Goal: Task Accomplishment & Management: Manage account settings

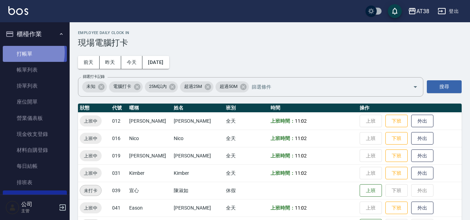
click at [21, 53] on link "打帳單" at bounding box center [35, 54] width 64 height 16
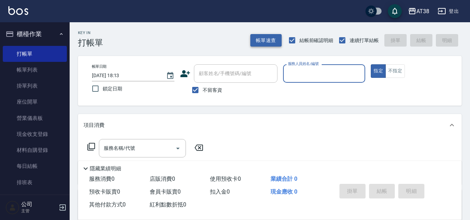
click at [260, 38] on button "帳單速查" at bounding box center [265, 40] width 31 height 13
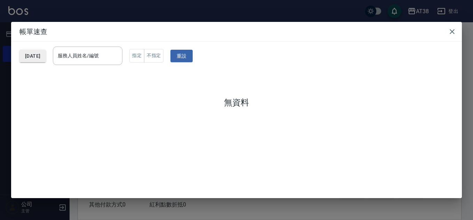
click at [41, 55] on button "[DATE]" at bounding box center [32, 56] width 26 height 13
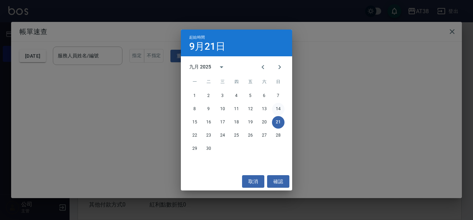
click at [282, 107] on button "14" at bounding box center [278, 109] width 13 height 13
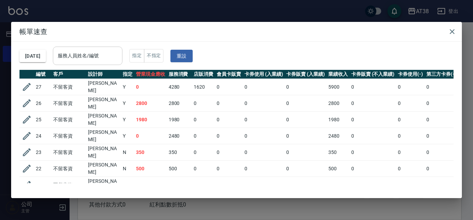
click at [98, 54] on input "服務人員姓名/編號" at bounding box center [87, 56] width 63 height 12
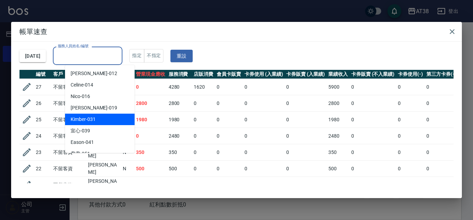
click at [82, 119] on span "Kimber -031" at bounding box center [83, 119] width 25 height 7
type input "Kimber-031"
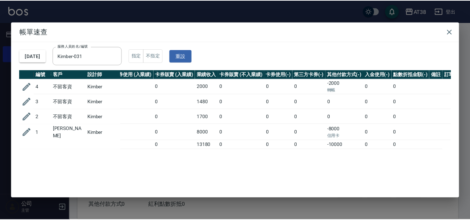
scroll to position [0, 142]
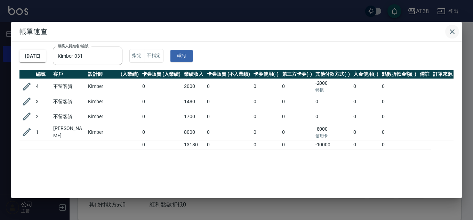
click at [454, 32] on icon "button" at bounding box center [452, 31] width 8 height 8
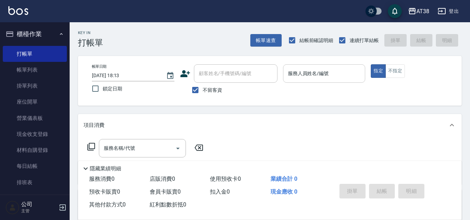
click at [312, 74] on input "服務人員姓名/編號" at bounding box center [324, 74] width 76 height 12
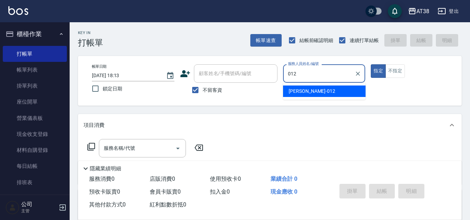
type input "[PERSON_NAME]-012"
type button "true"
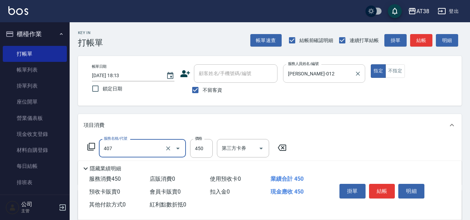
type input "剪髮(407)"
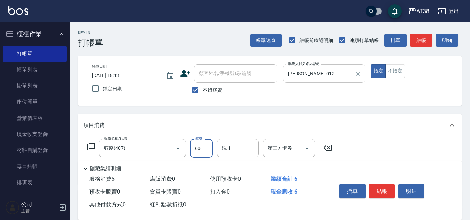
type input "600"
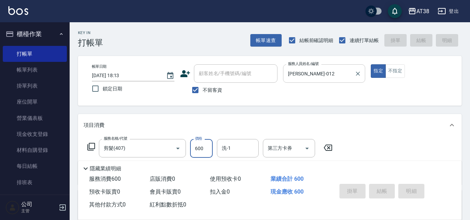
type input "[DATE] 18:47"
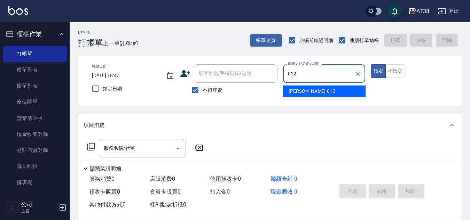
type input "[PERSON_NAME]-012"
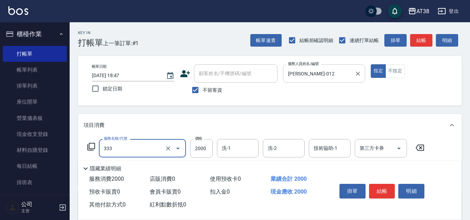
type input "網路燙髮(333)"
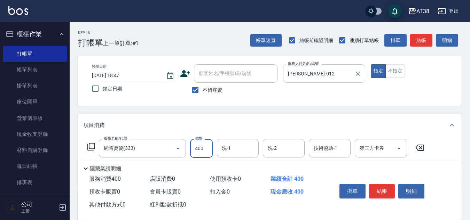
type input "4000"
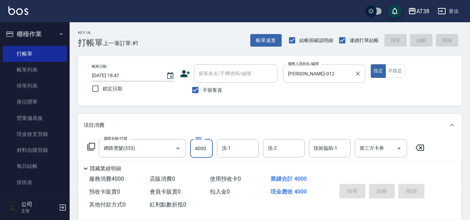
type input "[DATE] 18:50"
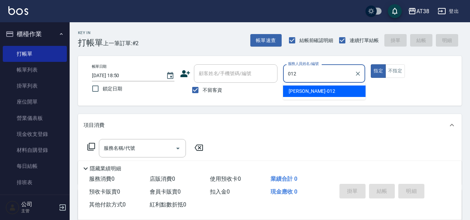
type input "[PERSON_NAME]-012"
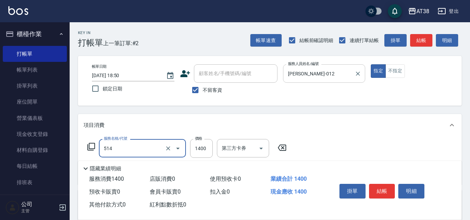
type input "染髮(長)(514)"
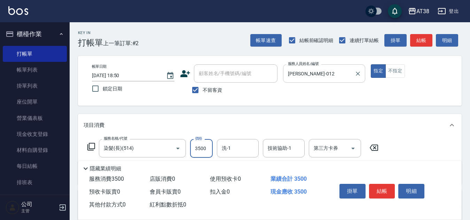
type input "3500"
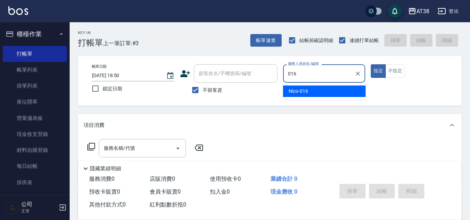
type input "Nico-016"
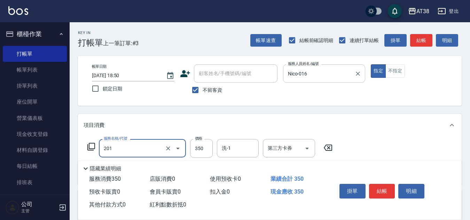
type input "洗髮(201)"
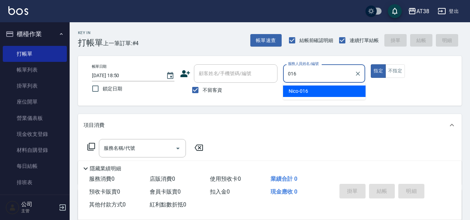
type input "Nico-016"
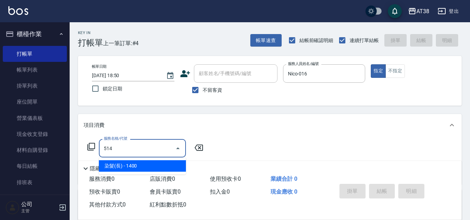
type input "染髮(長)(514)"
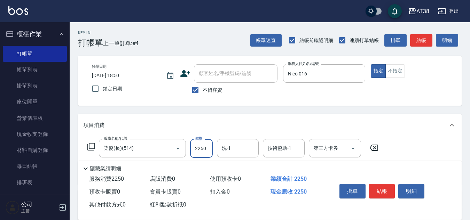
type input "2250"
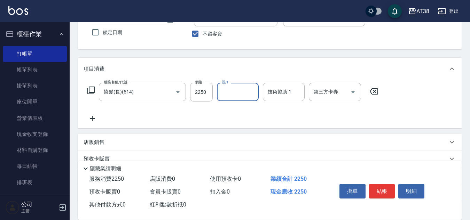
scroll to position [70, 0]
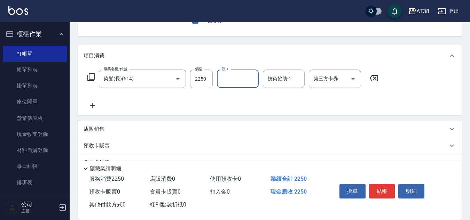
click at [89, 131] on p "店販銷售" at bounding box center [94, 129] width 21 height 7
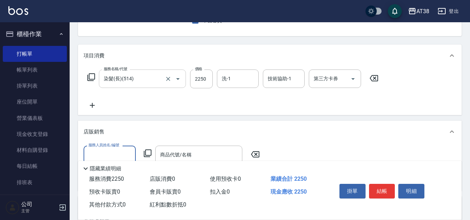
scroll to position [0, 0]
type input "Nico-016"
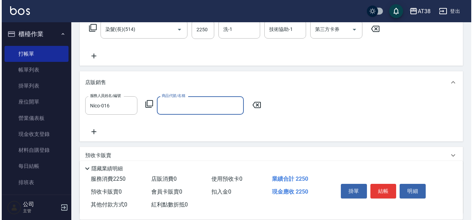
scroll to position [174, 0]
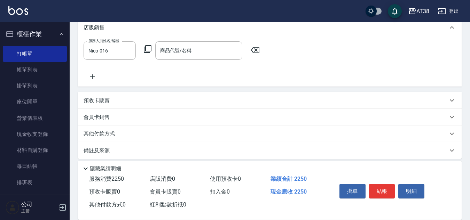
click at [148, 50] on icon at bounding box center [147, 49] width 8 height 8
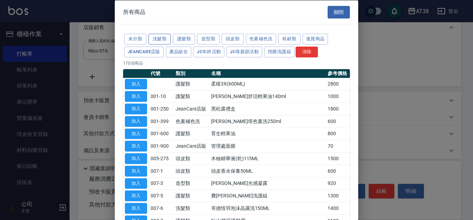
click at [165, 40] on button "洗髮類" at bounding box center [160, 39] width 22 height 11
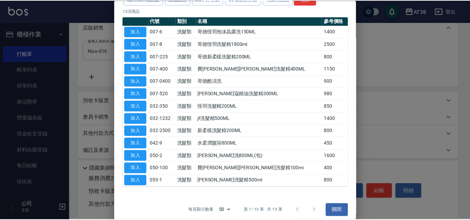
scroll to position [57, 0]
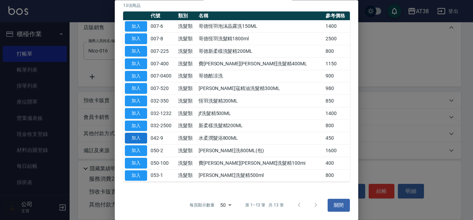
click at [135, 137] on button "加入" at bounding box center [136, 138] width 22 height 11
type input "水柔潤髮浴800ML"
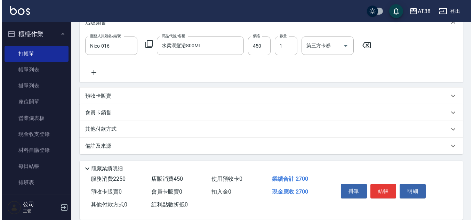
scroll to position [180, 0]
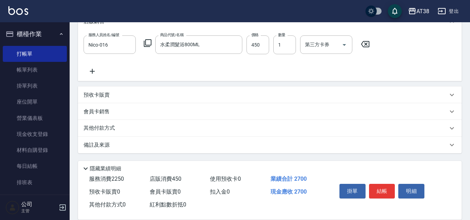
click at [96, 71] on icon at bounding box center [92, 71] width 17 height 8
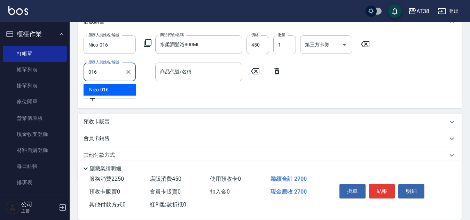
type input "Nico-016"
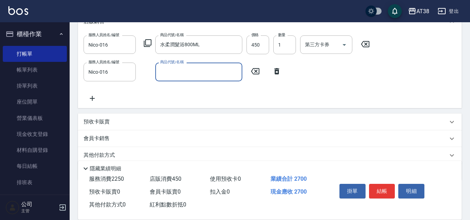
click at [149, 42] on icon at bounding box center [147, 43] width 8 height 8
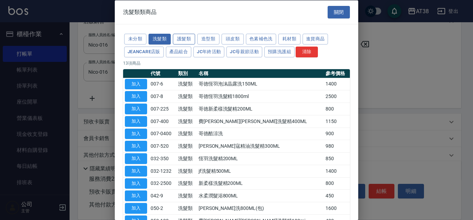
click at [186, 40] on button "護髮類" at bounding box center [184, 39] width 22 height 11
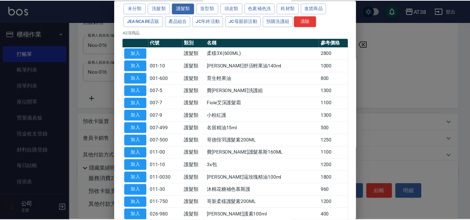
scroll to position [139, 0]
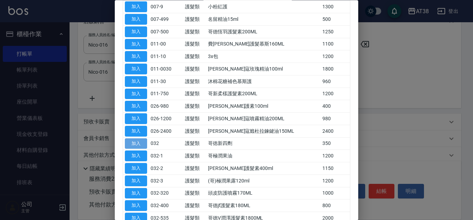
click at [145, 146] on button "加入" at bounding box center [136, 143] width 22 height 11
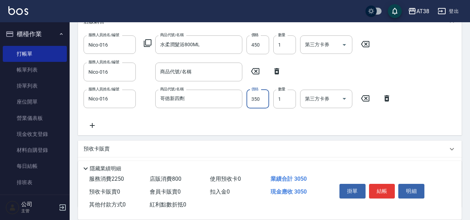
click at [264, 99] on input "350" at bounding box center [257, 99] width 23 height 19
type input "300"
click at [278, 69] on icon at bounding box center [276, 71] width 5 height 6
type input "哥徳新四劑"
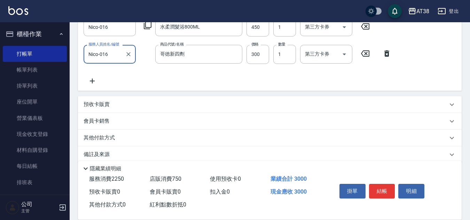
scroll to position [207, 0]
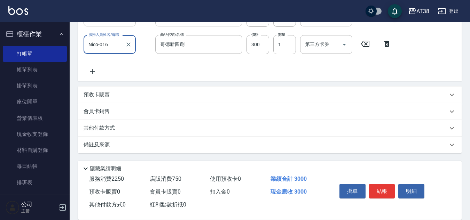
drag, startPoint x: 132, startPoint y: 132, endPoint x: 140, endPoint y: 149, distance: 18.7
click at [129, 134] on div "其他付款方式" at bounding box center [269, 128] width 383 height 17
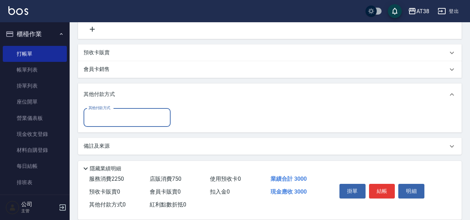
scroll to position [251, 0]
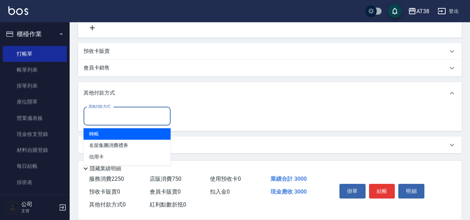
click at [99, 119] on input "其他付款方式" at bounding box center [127, 116] width 81 height 12
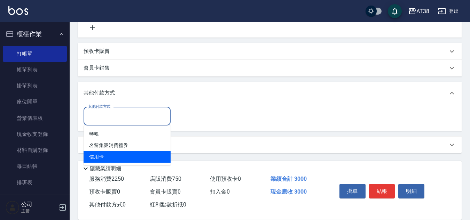
click at [98, 157] on span "信用卡" at bounding box center [127, 156] width 87 height 11
type input "信用卡"
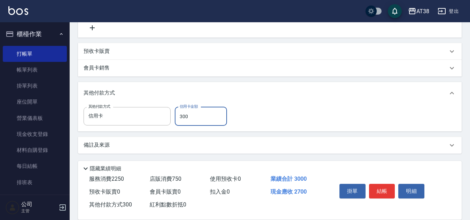
type input "3000"
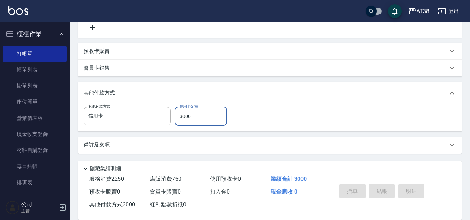
type input "[DATE] 18:57"
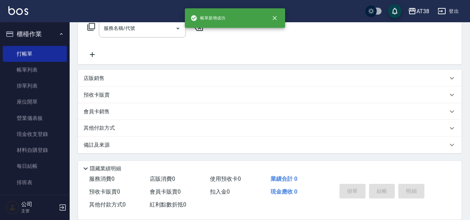
scroll to position [0, 0]
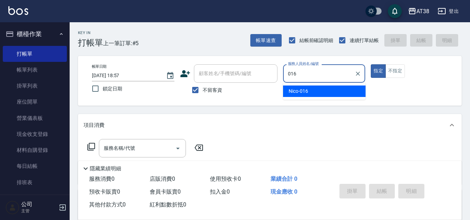
type input "Nico-016"
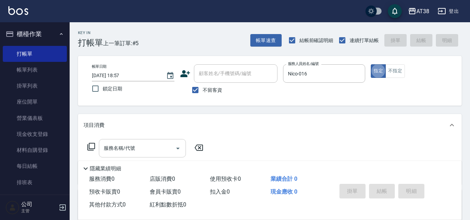
click at [150, 151] on input "服務名稱/代號" at bounding box center [137, 148] width 70 height 12
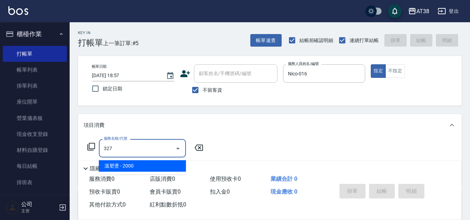
type input "溫塑燙(327)"
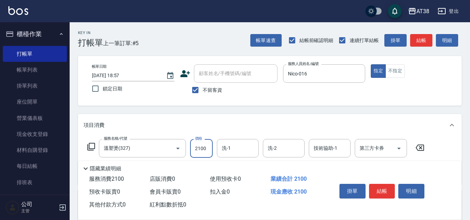
type input "2100"
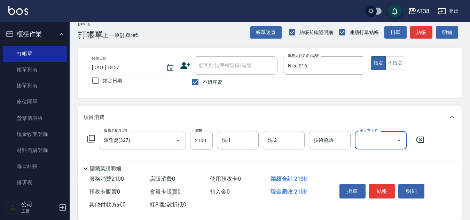
scroll to position [35, 0]
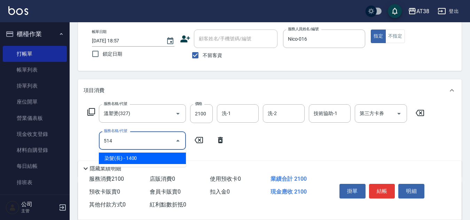
type input "染髮(長)(514)"
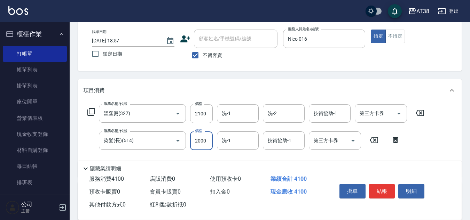
type input "2000"
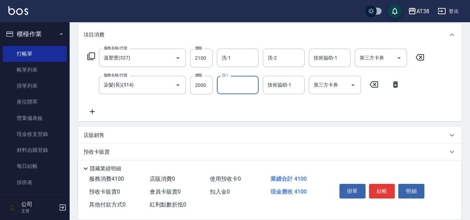
scroll to position [104, 0]
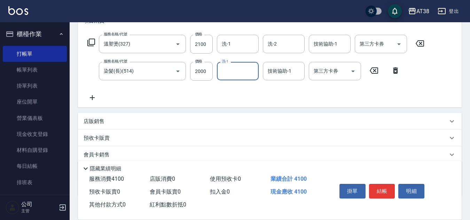
click at [97, 121] on p "店販銷售" at bounding box center [94, 121] width 21 height 7
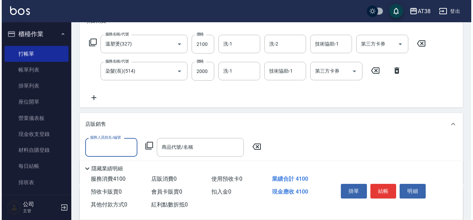
scroll to position [0, 0]
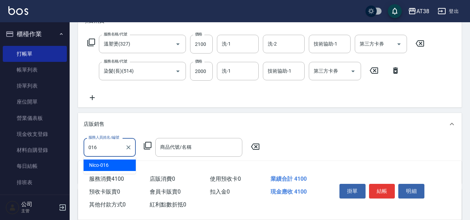
type input "Nico-016"
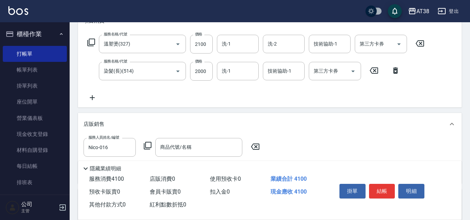
click at [146, 144] on icon at bounding box center [147, 146] width 8 height 8
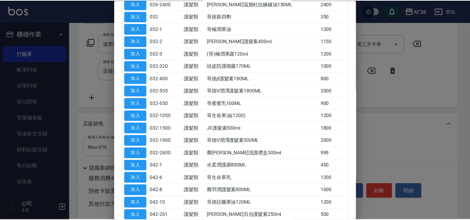
scroll to position [278, 0]
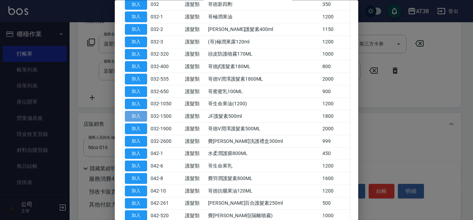
click at [133, 118] on button "加入" at bounding box center [136, 116] width 22 height 11
type input "JF護髮素500ml"
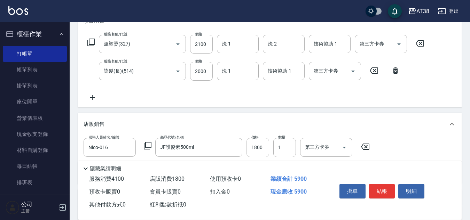
click at [263, 153] on input "1800" at bounding box center [257, 147] width 23 height 19
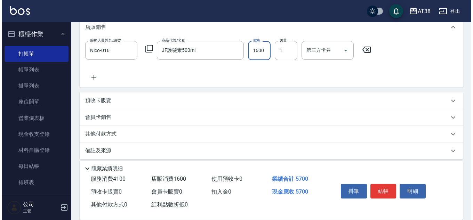
scroll to position [207, 0]
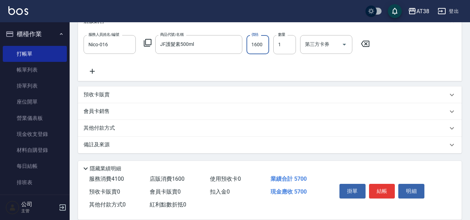
type input "1600"
click at [90, 72] on icon at bounding box center [92, 71] width 17 height 8
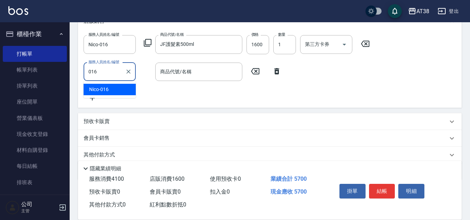
type input "Nico-016"
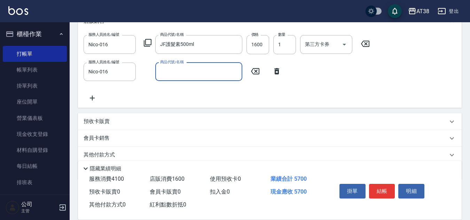
click at [146, 45] on icon at bounding box center [147, 43] width 8 height 8
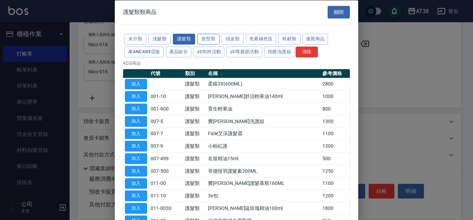
drag, startPoint x: 209, startPoint y: 40, endPoint x: 205, endPoint y: 43, distance: 5.7
click at [209, 40] on button "造型類" at bounding box center [208, 39] width 22 height 11
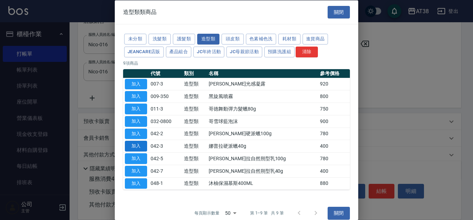
click at [140, 147] on button "加入" at bounding box center [136, 146] width 22 height 11
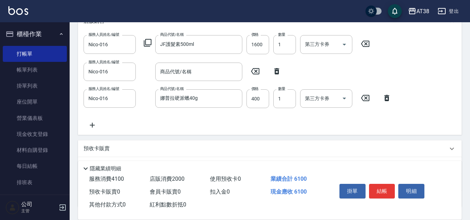
click at [276, 74] on icon at bounding box center [276, 71] width 17 height 8
type input "娜普拉硬派蠟40g"
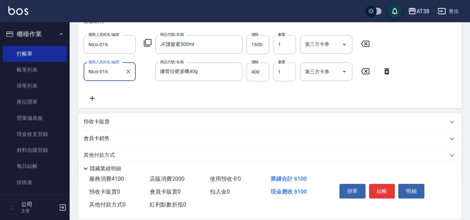
click at [89, 97] on icon at bounding box center [92, 98] width 17 height 8
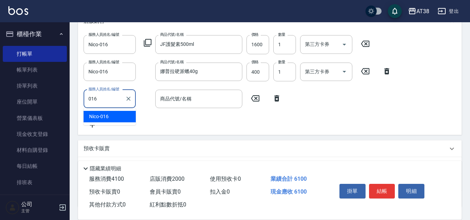
type input "Nico-016"
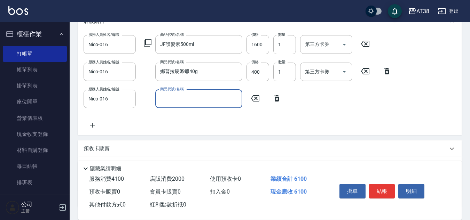
click at [149, 44] on icon at bounding box center [147, 43] width 8 height 8
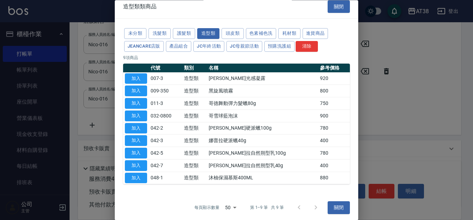
scroll to position [8, 0]
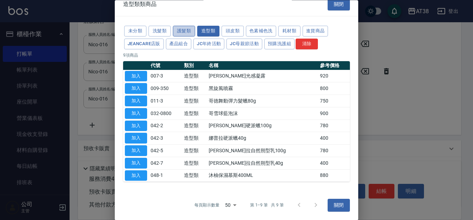
click at [183, 32] on button "護髮類" at bounding box center [184, 31] width 22 height 11
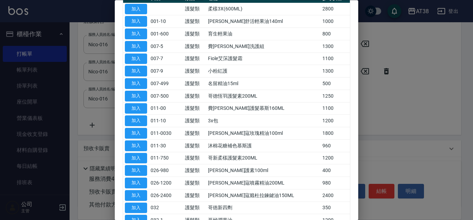
scroll to position [77, 0]
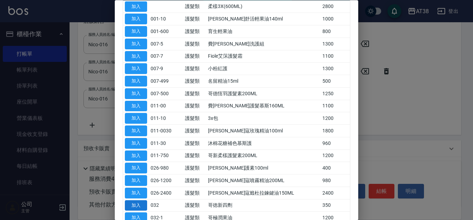
click at [134, 206] on button "加入" at bounding box center [136, 205] width 22 height 11
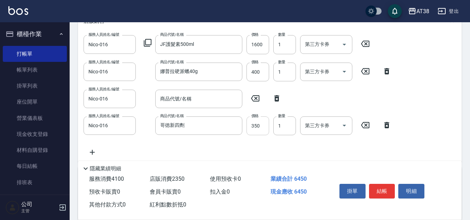
click at [257, 127] on input "350" at bounding box center [257, 126] width 23 height 19
type input "300"
click at [276, 99] on icon at bounding box center [276, 98] width 5 height 6
type input "哥徳新四劑"
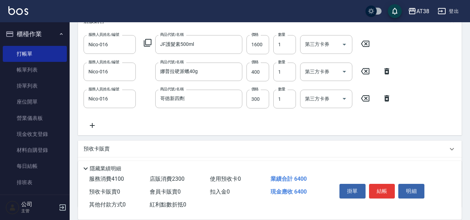
click at [92, 124] on icon at bounding box center [92, 125] width 5 height 5
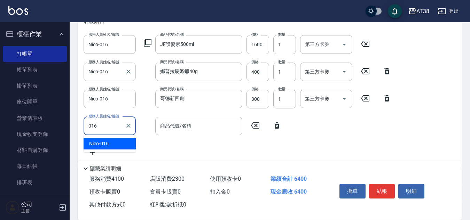
type input "Nico-016"
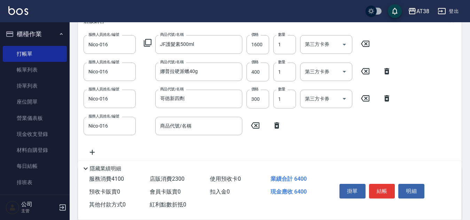
click at [149, 43] on icon at bounding box center [147, 43] width 8 height 8
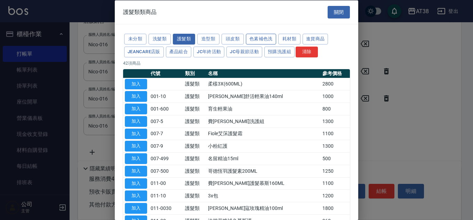
click at [263, 41] on button "色素補色洗" at bounding box center [261, 39] width 30 height 11
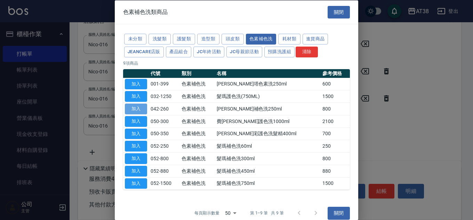
click at [138, 108] on button "加入" at bounding box center [136, 109] width 22 height 11
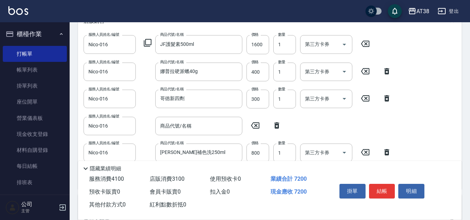
click at [277, 124] on icon at bounding box center [276, 125] width 5 height 6
type input "[PERSON_NAME]補色洗250ml"
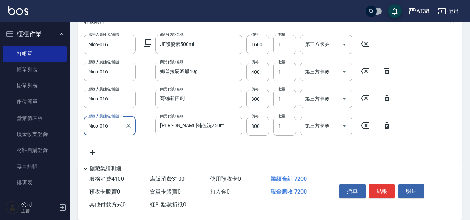
click at [385, 125] on icon at bounding box center [386, 125] width 5 height 6
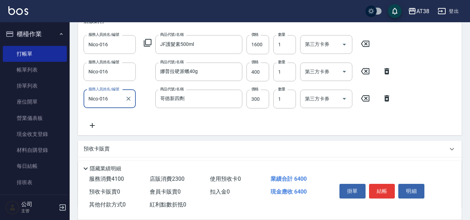
click at [89, 122] on icon at bounding box center [92, 125] width 17 height 8
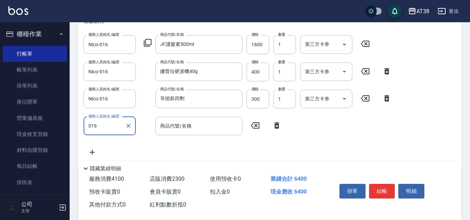
type input "Nico-016"
click at [146, 40] on icon at bounding box center [148, 43] width 8 height 8
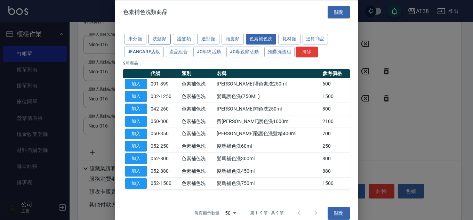
click at [159, 41] on button "洗髮類" at bounding box center [160, 39] width 22 height 11
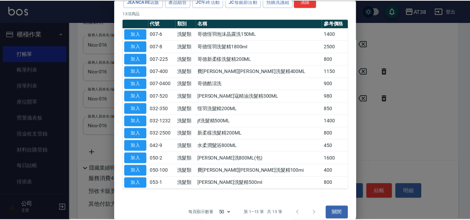
scroll to position [57, 0]
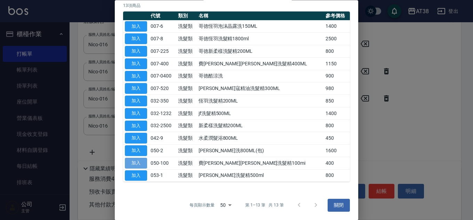
click at [137, 163] on button "加入" at bounding box center [136, 163] width 22 height 11
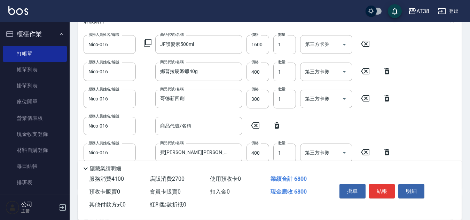
scroll to position [242, 0]
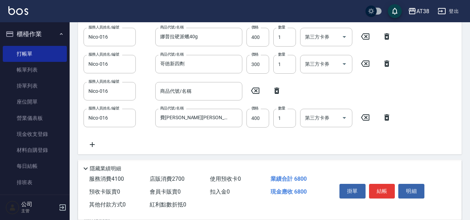
click at [276, 90] on icon at bounding box center [276, 91] width 5 height 6
type input "費[PERSON_NAME][PERSON_NAME]洗髮精100mi"
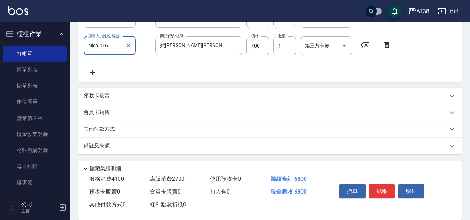
scroll to position [289, 0]
click at [109, 131] on p "其他付款方式" at bounding box center [101, 129] width 35 height 8
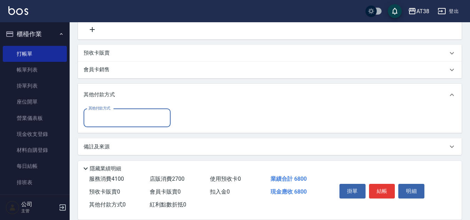
scroll to position [332, 0]
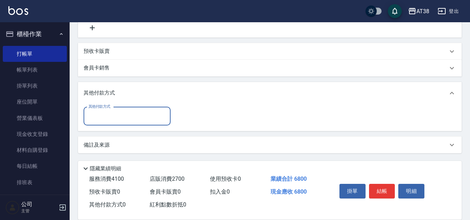
click at [107, 116] on input "其他付款方式" at bounding box center [127, 116] width 81 height 12
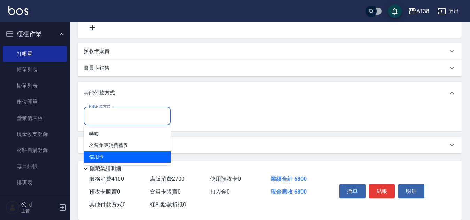
click at [98, 160] on span "信用卡" at bounding box center [127, 156] width 87 height 11
type input "信用卡"
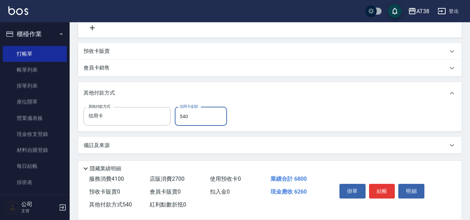
type input "5400"
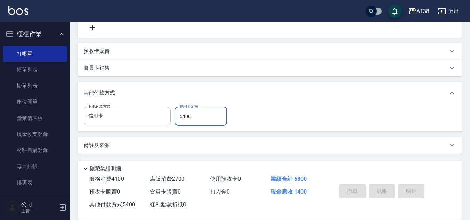
type input "[DATE] 19:02"
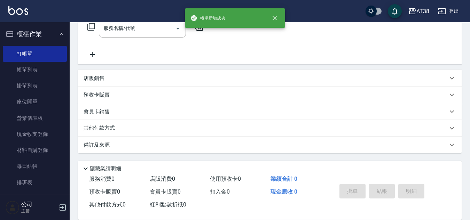
scroll to position [0, 0]
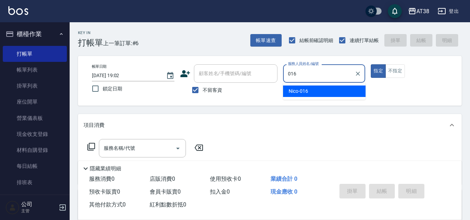
type input "Nico-016"
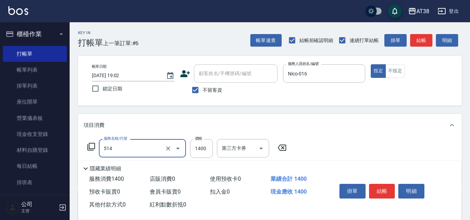
type input "染髮(長)(514)"
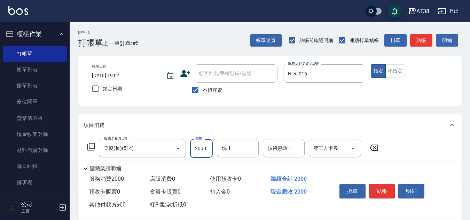
type input "2000"
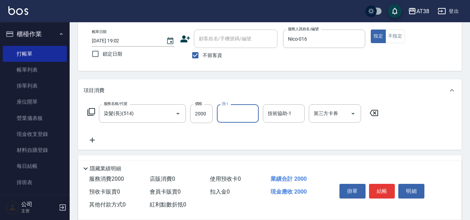
scroll to position [70, 0]
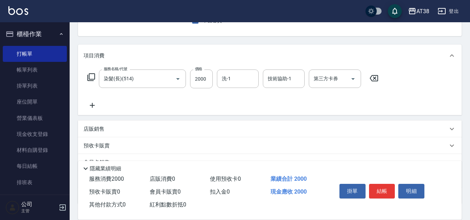
click at [97, 129] on p "店販銷售" at bounding box center [94, 129] width 21 height 7
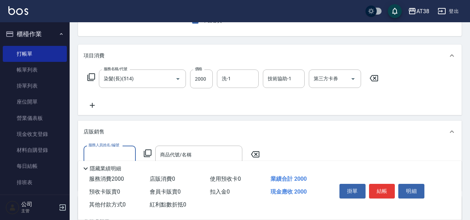
scroll to position [0, 0]
type input "Nico-016"
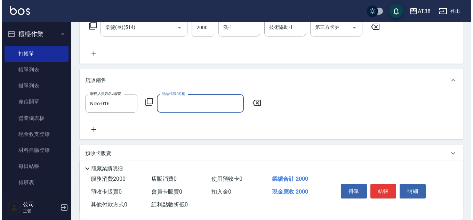
scroll to position [174, 0]
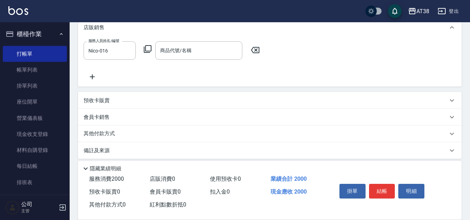
click at [148, 50] on icon at bounding box center [147, 49] width 8 height 8
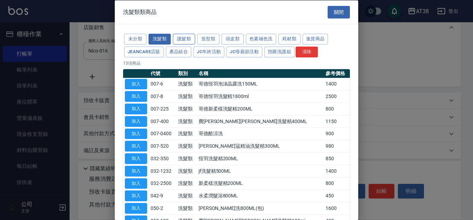
click at [179, 41] on button "護髮類" at bounding box center [184, 39] width 22 height 11
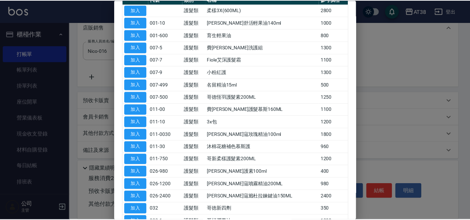
scroll to position [104, 0]
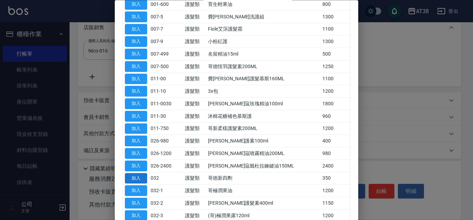
click at [137, 178] on button "加入" at bounding box center [136, 178] width 22 height 11
type input "哥徳新四劑"
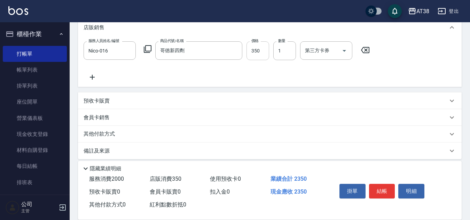
click at [264, 52] on input "350" at bounding box center [257, 50] width 23 height 19
type input "300"
type input "3"
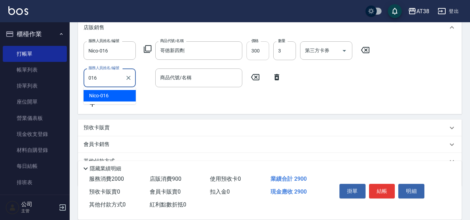
type input "Nico-016"
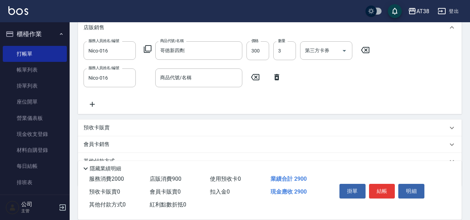
click at [148, 48] on icon at bounding box center [147, 49] width 8 height 8
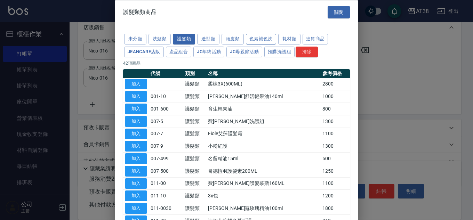
click at [263, 40] on button "色素補色洗" at bounding box center [261, 39] width 30 height 11
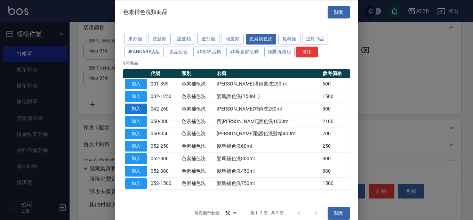
click at [142, 111] on button "加入" at bounding box center [136, 109] width 22 height 11
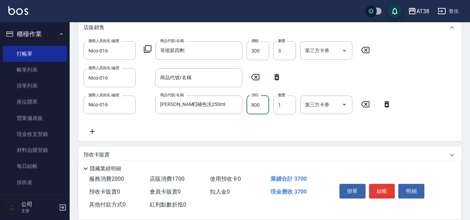
click at [260, 108] on input "800" at bounding box center [257, 105] width 23 height 19
click at [278, 76] on icon at bounding box center [276, 77] width 17 height 8
type input "[PERSON_NAME]補色洗250ml"
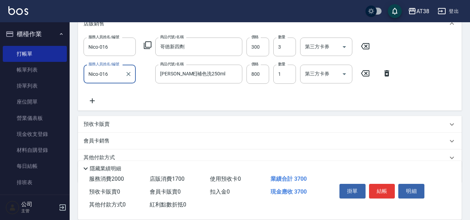
scroll to position [207, 0]
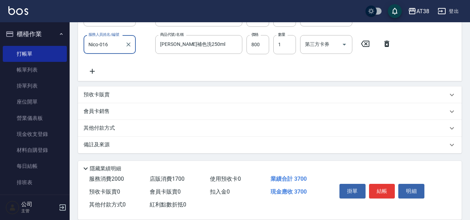
click at [94, 95] on p "預收卡販賣" at bounding box center [97, 94] width 26 height 7
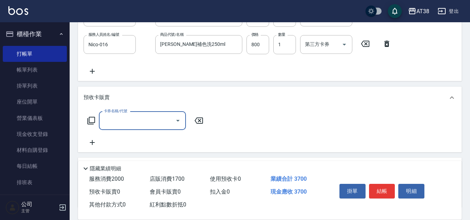
scroll to position [0, 0]
click at [104, 123] on input "卡券名稱/代號" at bounding box center [137, 121] width 70 height 12
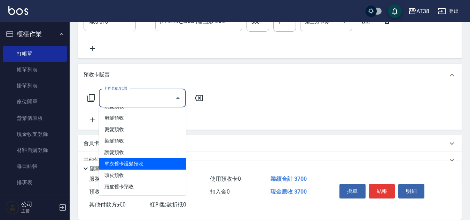
scroll to position [242, 0]
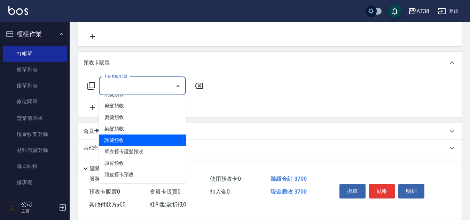
click at [120, 140] on span "護髮預收" at bounding box center [142, 140] width 87 height 11
type input "護髮預收(6)"
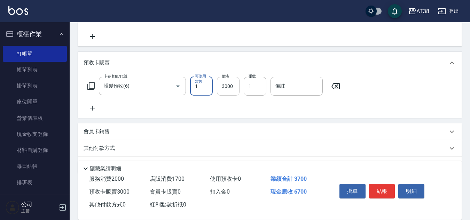
click at [226, 91] on input "3000" at bounding box center [228, 86] width 23 height 19
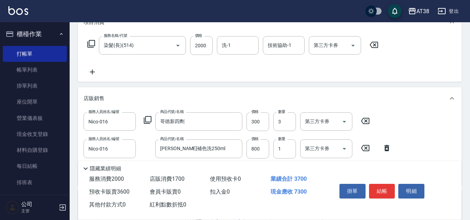
scroll to position [0, 0]
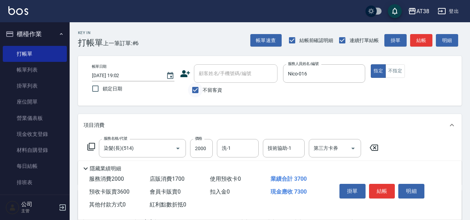
type input "3600"
click at [196, 89] on input "不留客資" at bounding box center [195, 90] width 15 height 15
checkbox input "false"
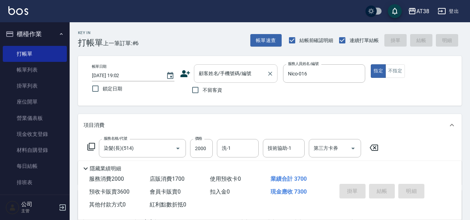
click at [203, 78] on input "顧客姓名/手機號碼/編號" at bounding box center [230, 74] width 67 height 12
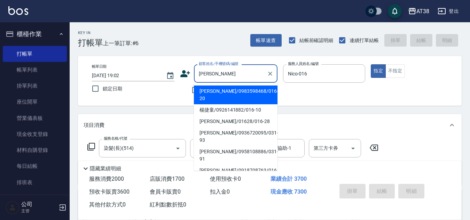
click at [217, 92] on li "[PERSON_NAME]/0983598468/016-20" at bounding box center [236, 95] width 84 height 19
type input "[PERSON_NAME]/0983598468/016-20"
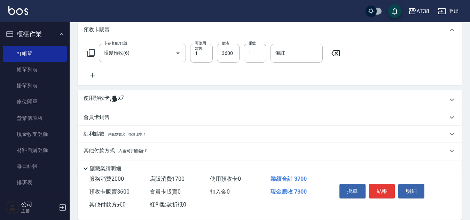
scroll to position [263, 0]
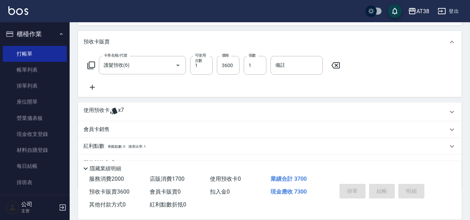
type input "[DATE] 19:03"
type input "0"
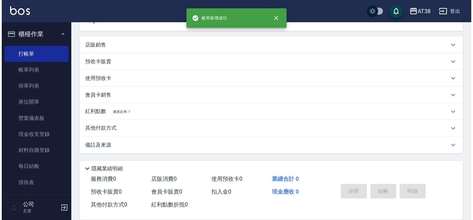
scroll to position [0, 0]
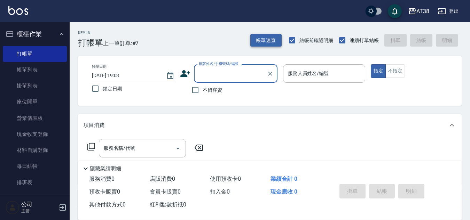
click at [267, 38] on button "帳單速查" at bounding box center [265, 40] width 31 height 13
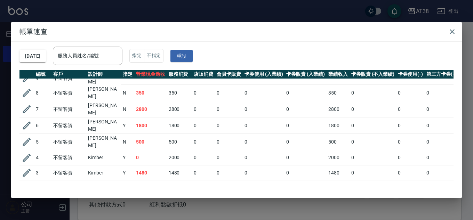
scroll to position [316, 0]
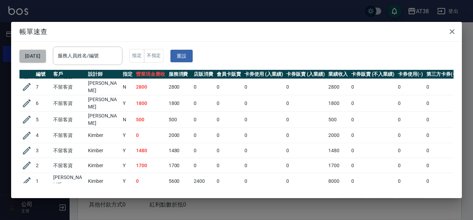
click at [46, 58] on button "[DATE]" at bounding box center [32, 56] width 26 height 13
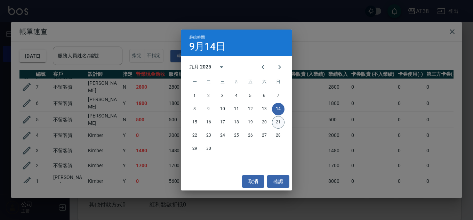
click at [278, 126] on button "21" at bounding box center [278, 122] width 13 height 13
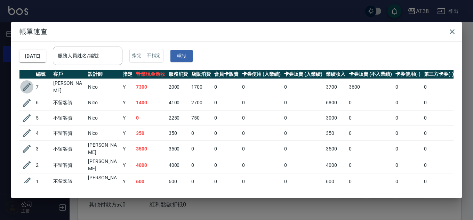
click at [24, 88] on icon "button" at bounding box center [27, 87] width 8 height 8
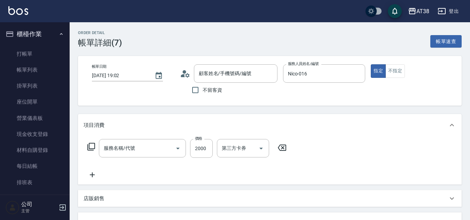
scroll to position [112, 0]
type input "[DATE] 19:02"
type input "Nico-016"
type input "730"
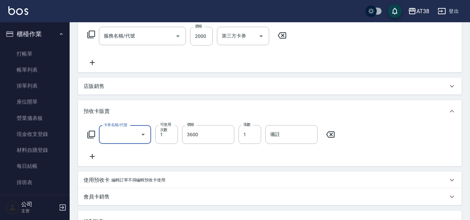
type input "染髮(長)(514)"
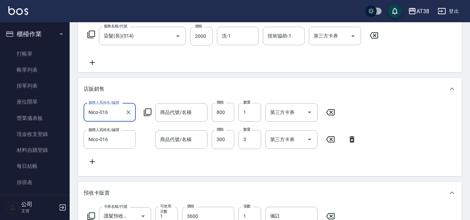
type input "[PERSON_NAME]/0983598468/016-20"
type input "護髮預收(6)"
type input "[PERSON_NAME]補色洗250ml"
type input "哥徳新四劑"
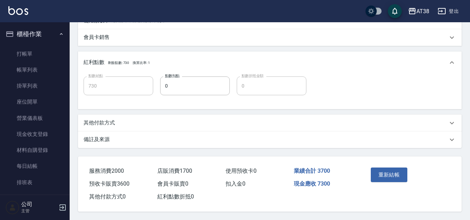
scroll to position [356, 0]
click at [102, 119] on p "其他付款方式" at bounding box center [99, 122] width 31 height 7
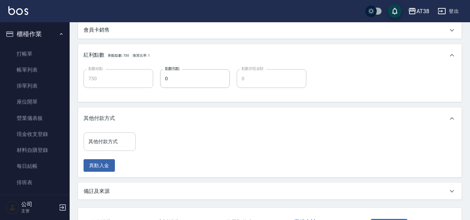
click at [101, 146] on input "其他付款方式" at bounding box center [110, 142] width 46 height 12
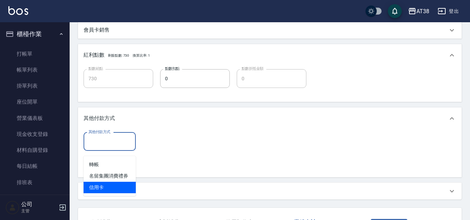
click at [94, 189] on span "信用卡" at bounding box center [110, 187] width 52 height 11
type input "信用卡"
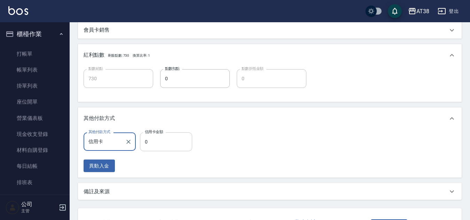
click at [140, 149] on input "0" at bounding box center [166, 142] width 52 height 19
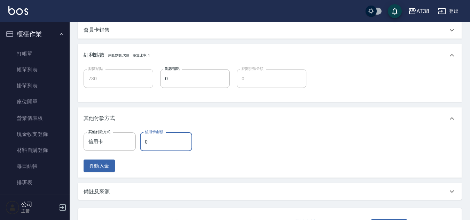
type input "720"
type input "73"
type input "650"
type input "7300"
type input "0"
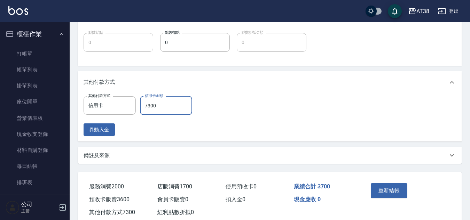
scroll to position [416, 0]
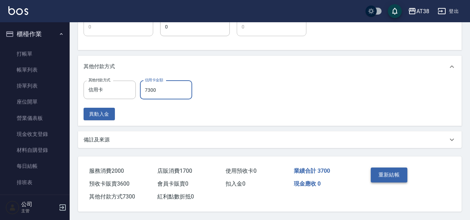
type input "7300"
click at [390, 171] on button "重新結帳" at bounding box center [389, 175] width 37 height 15
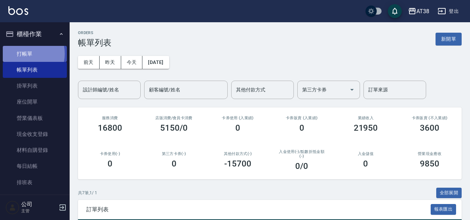
click at [25, 54] on link "打帳單" at bounding box center [35, 54] width 64 height 16
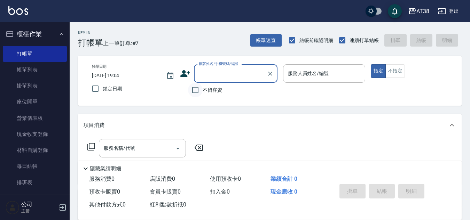
click at [194, 90] on input "不留客資" at bounding box center [195, 90] width 15 height 15
checkbox input "true"
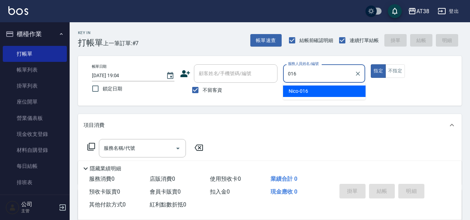
type input "Nico-016"
type button "true"
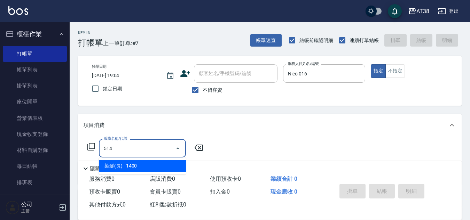
type input "染髮(長)(514)"
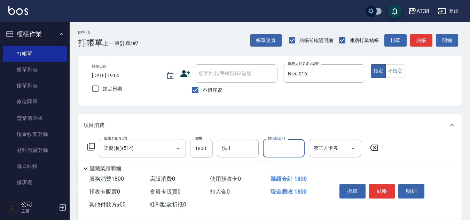
click at [209, 145] on input "1800" at bounding box center [201, 148] width 23 height 19
type input "2000"
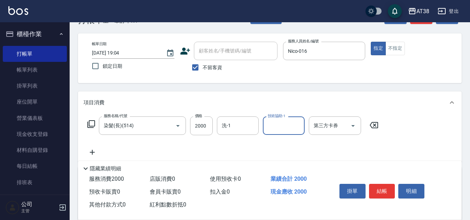
scroll to position [35, 0]
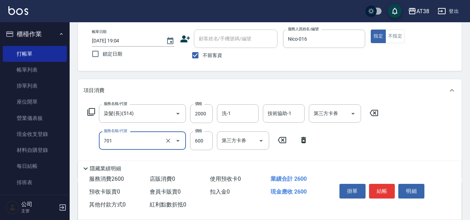
type input "護髮(自嶺料)(701)"
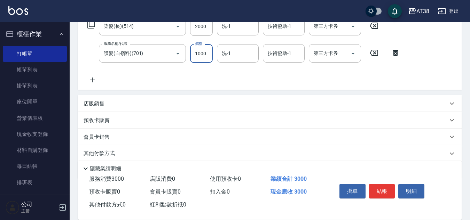
scroll to position [139, 0]
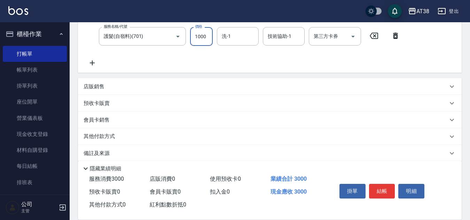
type input "1000"
click at [89, 79] on div "店販銷售" at bounding box center [269, 86] width 383 height 17
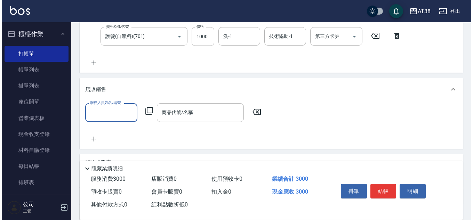
scroll to position [0, 0]
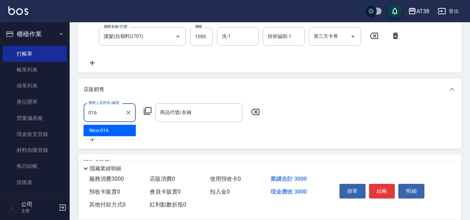
type input "Nico-016"
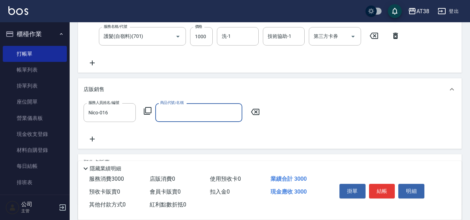
click at [146, 111] on icon at bounding box center [147, 111] width 8 height 8
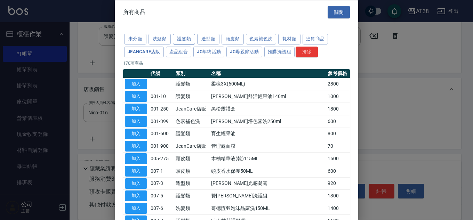
click at [178, 40] on button "護髮類" at bounding box center [184, 39] width 22 height 11
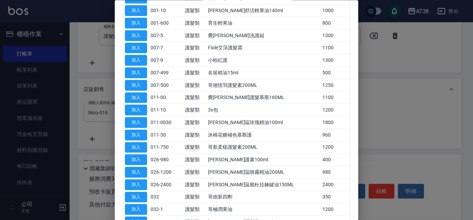
scroll to position [104, 0]
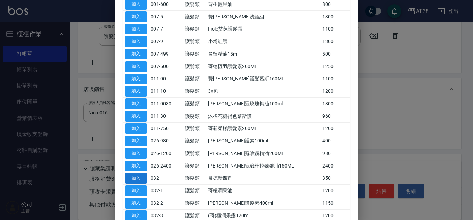
click at [141, 179] on button "加入" at bounding box center [136, 178] width 22 height 11
type input "哥徳新四劑"
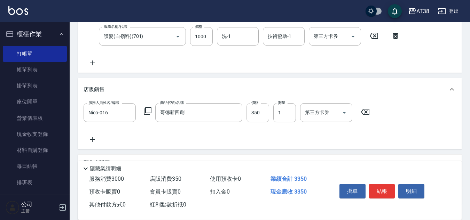
click at [262, 113] on input "350" at bounding box center [257, 112] width 23 height 19
type input "300"
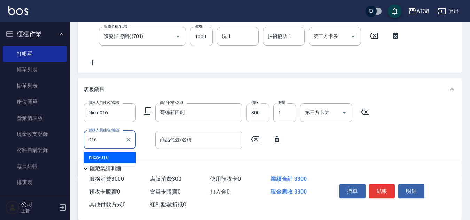
type input "Nico-016"
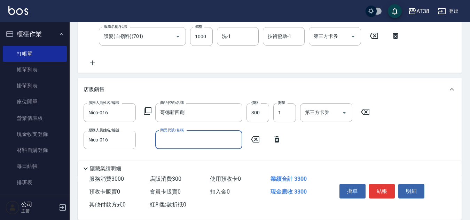
click at [148, 110] on icon at bounding box center [147, 111] width 8 height 8
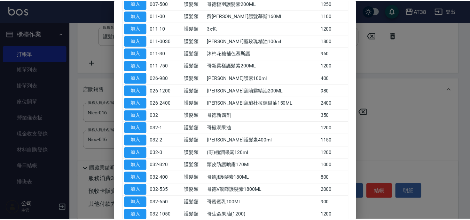
scroll to position [174, 0]
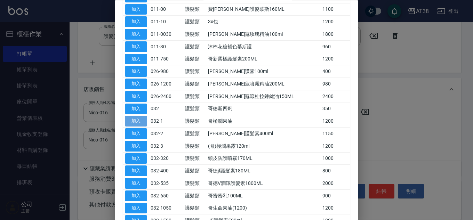
click at [136, 123] on button "加入" at bounding box center [136, 121] width 22 height 11
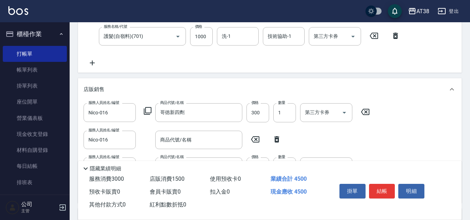
click at [279, 141] on icon at bounding box center [276, 139] width 5 height 6
type input "哥極潤果油"
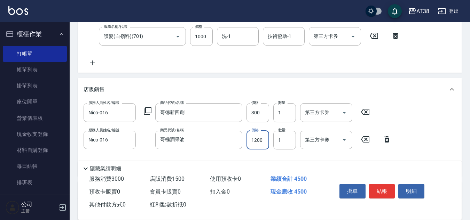
click at [262, 139] on input "1200" at bounding box center [257, 140] width 23 height 19
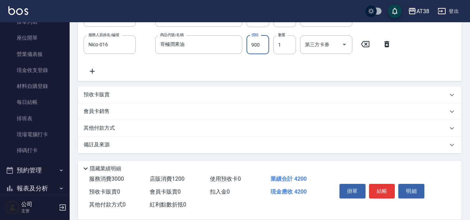
scroll to position [139, 0]
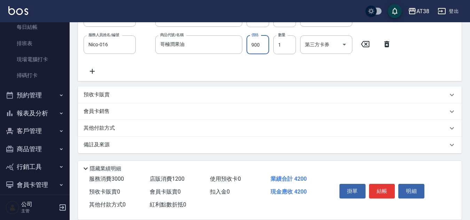
type input "900"
click at [102, 128] on p "其他付款方式" at bounding box center [101, 129] width 35 height 8
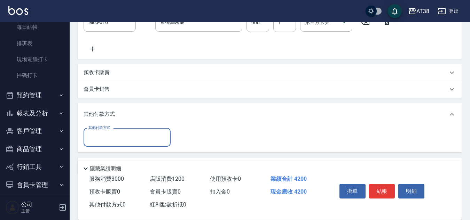
scroll to position [278, 0]
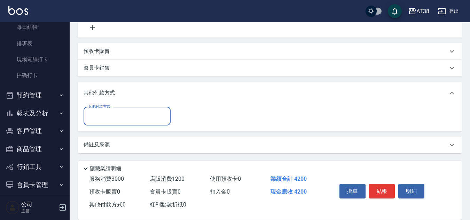
click at [100, 116] on input "其他付款方式" at bounding box center [127, 116] width 81 height 12
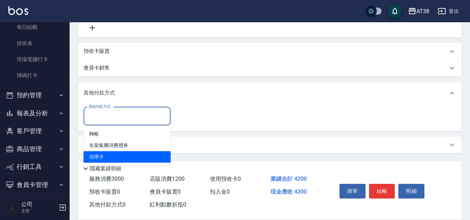
click at [98, 157] on span "信用卡" at bounding box center [127, 156] width 87 height 11
type input "信用卡"
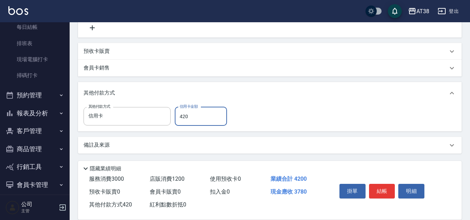
type input "4200"
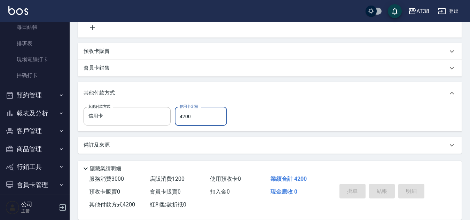
type input "[DATE] 19:06"
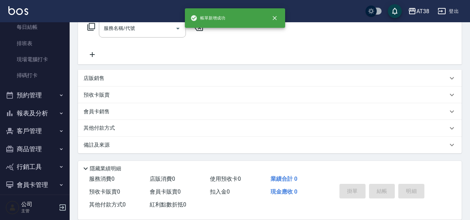
scroll to position [0, 0]
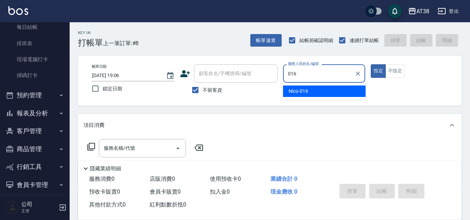
type input "Nico-016"
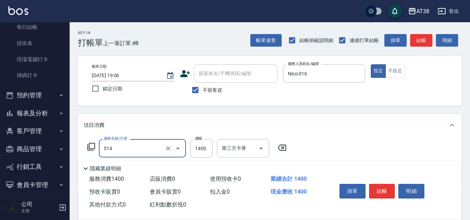
type input "染髮(長)(514)"
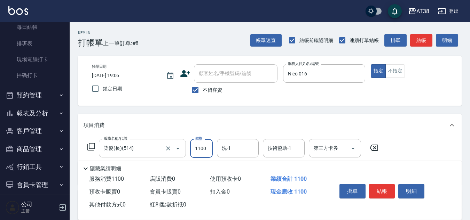
type input "1100"
click at [140, 150] on input "染髮(長)(514)" at bounding box center [132, 148] width 61 height 12
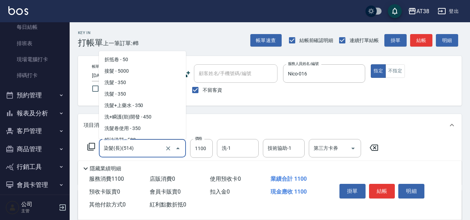
scroll to position [305, 0]
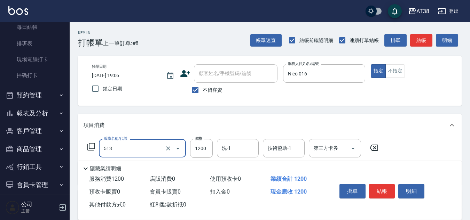
type input "染髮(中)(513)"
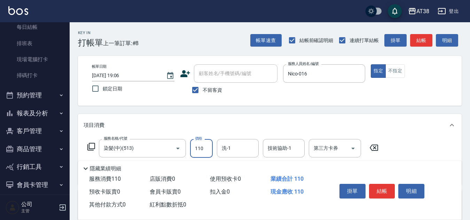
type input "1100"
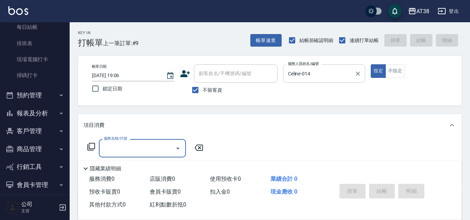
click at [332, 72] on input "Celine-014" at bounding box center [319, 74] width 66 height 12
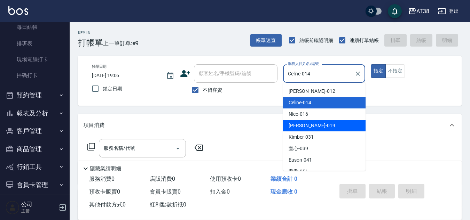
click at [302, 127] on span "[PERSON_NAME] -019" at bounding box center [311, 125] width 47 height 7
type input "[PERSON_NAME]-019"
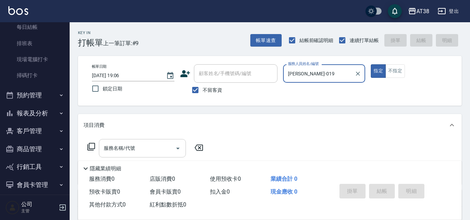
click at [127, 150] on input "服務名稱/代號" at bounding box center [137, 148] width 70 height 12
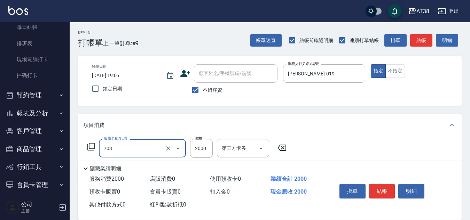
type input "黑曜光結構護髮(703)"
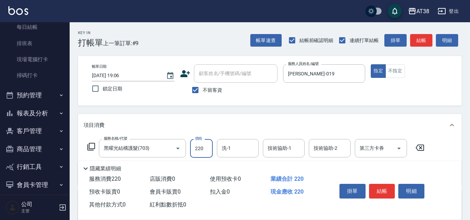
type input "2200"
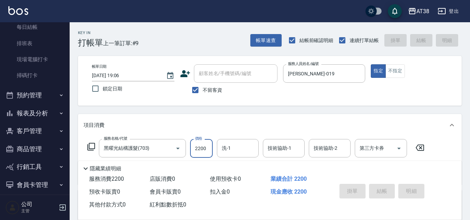
type input "[DATE] 19:09"
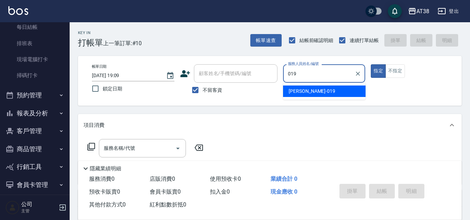
type input "[PERSON_NAME]-019"
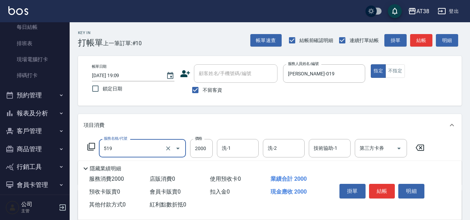
type input "網路染髮(519)"
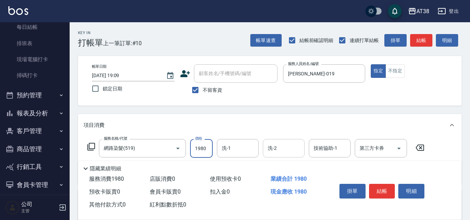
type input "1980"
click at [241, 150] on input "洗-1" at bounding box center [237, 148] width 35 height 12
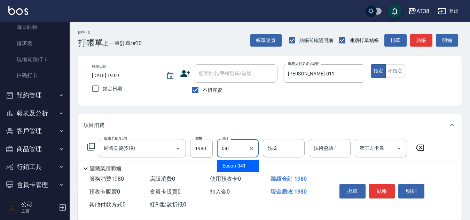
type input "Eason-041"
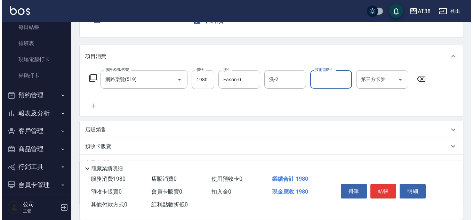
scroll to position [70, 0]
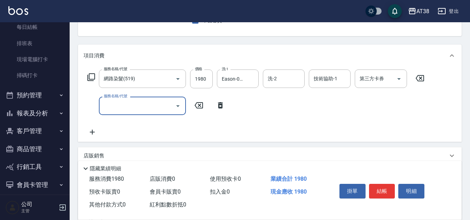
click at [90, 76] on icon at bounding box center [91, 77] width 8 height 8
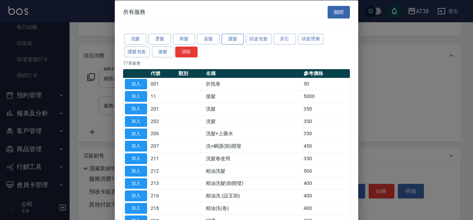
click at [233, 38] on button "護髮" at bounding box center [233, 39] width 22 height 11
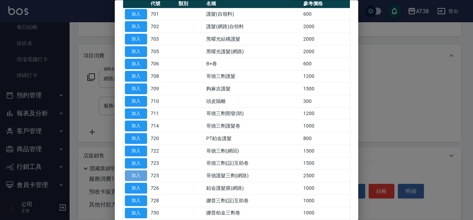
click at [138, 176] on button "加入" at bounding box center [136, 176] width 22 height 11
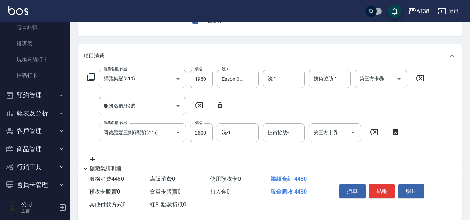
click at [221, 105] on icon at bounding box center [220, 105] width 17 height 8
type input "哥德護髮三劑(網路)(725)"
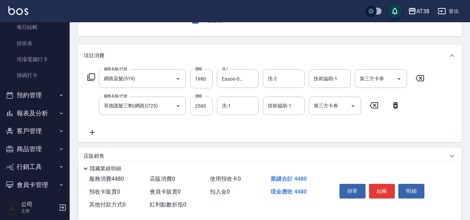
click at [212, 108] on input "2500" at bounding box center [201, 106] width 23 height 19
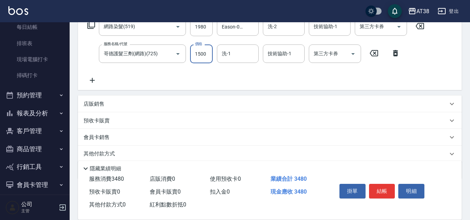
scroll to position [139, 0]
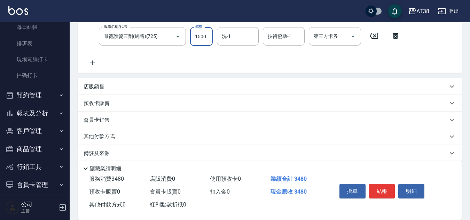
type input "1500"
click at [100, 86] on p "店販銷售" at bounding box center [94, 86] width 21 height 7
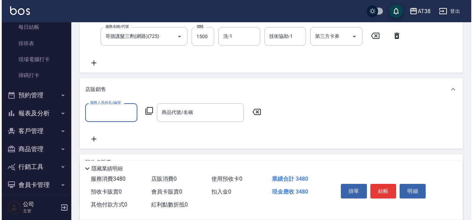
scroll to position [0, 0]
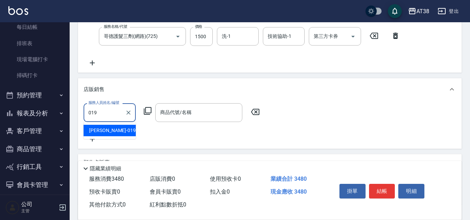
type input "[PERSON_NAME]-019"
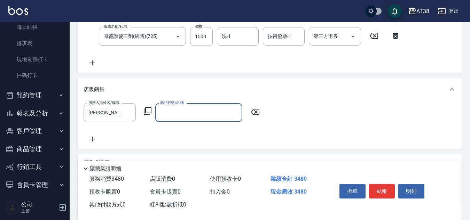
click at [148, 110] on icon at bounding box center [147, 111] width 8 height 8
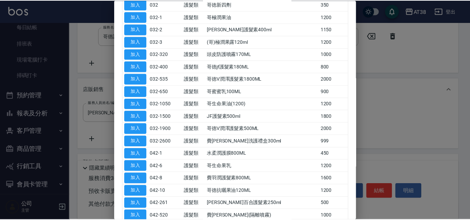
scroll to position [244, 0]
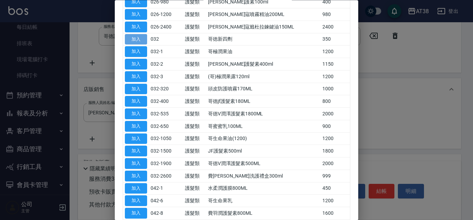
click at [133, 36] on button "加入" at bounding box center [136, 39] width 22 height 11
type input "哥徳新四劑"
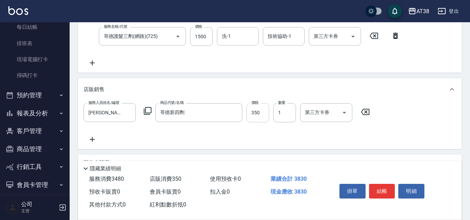
click at [262, 113] on input "350" at bounding box center [257, 112] width 23 height 19
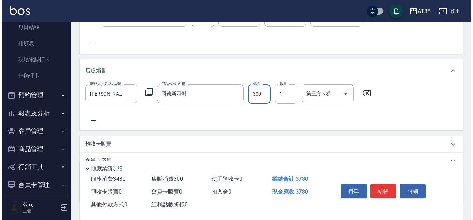
scroll to position [174, 0]
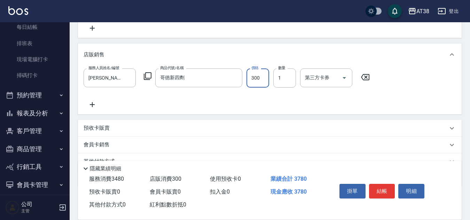
type input "300"
click at [94, 106] on icon at bounding box center [92, 105] width 17 height 8
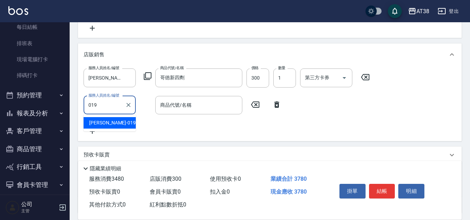
type input "[PERSON_NAME]-019"
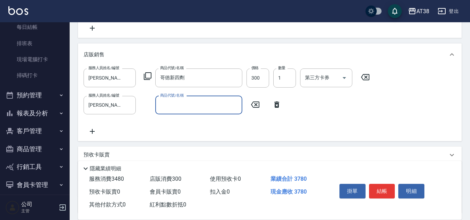
click at [149, 73] on icon at bounding box center [147, 76] width 8 height 8
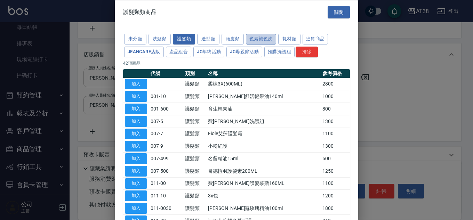
click at [270, 40] on button "色素補色洗" at bounding box center [261, 39] width 30 height 11
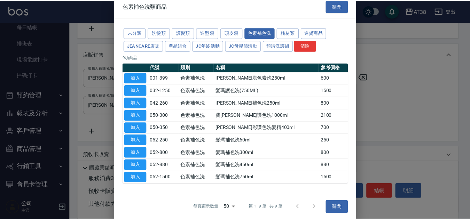
scroll to position [8, 0]
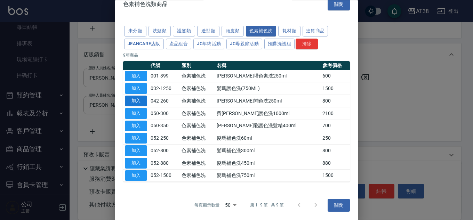
click at [126, 101] on button "加入" at bounding box center [136, 101] width 22 height 11
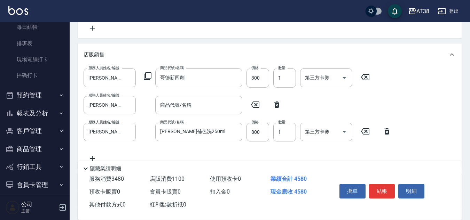
click at [278, 103] on icon at bounding box center [276, 105] width 17 height 8
type input "[PERSON_NAME]補色洗250ml"
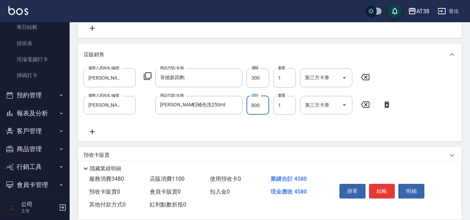
click at [262, 106] on input "800" at bounding box center [257, 105] width 23 height 19
type input "720"
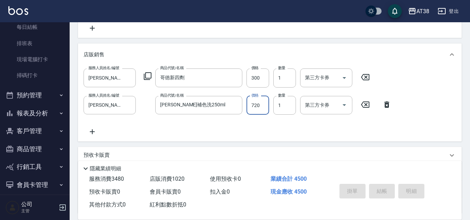
type input "[DATE] 19:11"
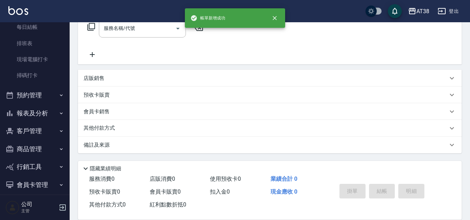
scroll to position [0, 0]
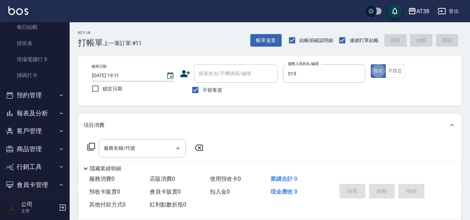
type input "[PERSON_NAME]-019"
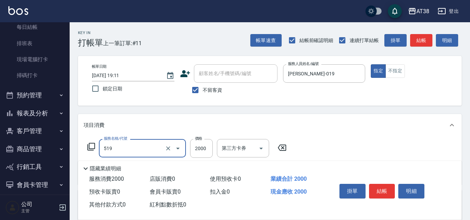
type input "網路染髮(519)"
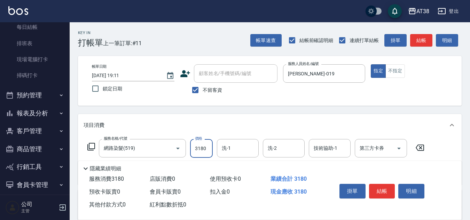
type input "3180"
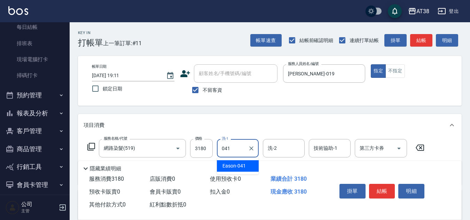
type input "Eason-041"
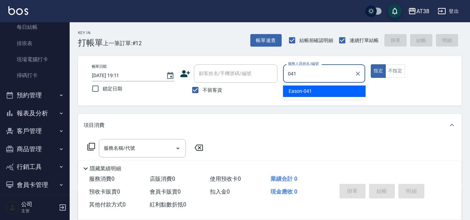
type input "Eason-041"
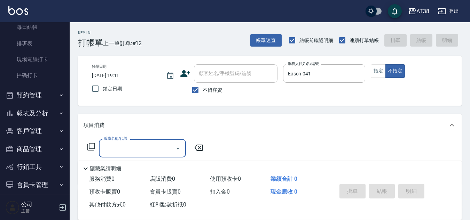
click at [90, 148] on icon at bounding box center [91, 147] width 8 height 8
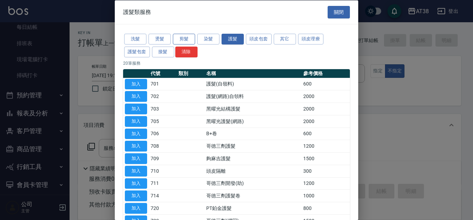
click at [178, 37] on button "剪髮" at bounding box center [184, 39] width 22 height 11
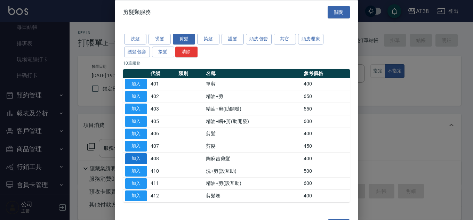
click at [136, 159] on button "加入" at bounding box center [136, 158] width 22 height 11
type input "夠麻吉剪髮(408)"
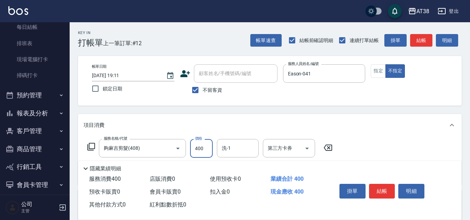
click at [209, 151] on input "400" at bounding box center [201, 148] width 23 height 19
type input "359"
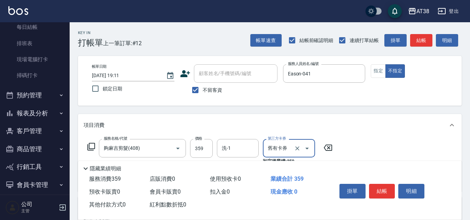
click at [288, 155] on input "舊有卡券" at bounding box center [279, 148] width 26 height 12
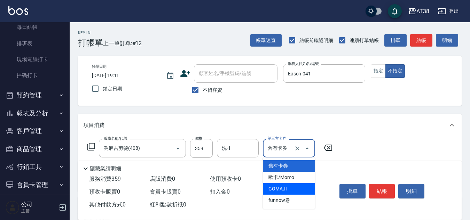
click at [283, 192] on span "GOMAJI" at bounding box center [289, 188] width 52 height 11
type input "GOMAJI"
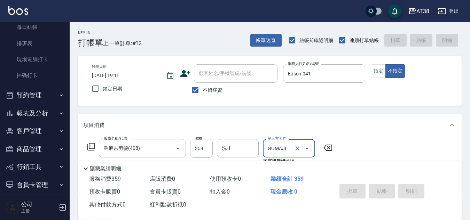
type input "[DATE] 19:13"
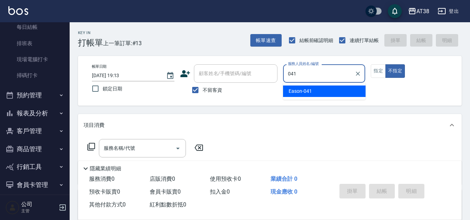
type input "Eason-041"
type button "false"
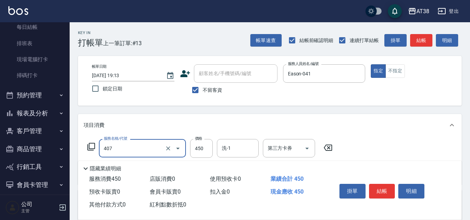
type input "剪髮(407)"
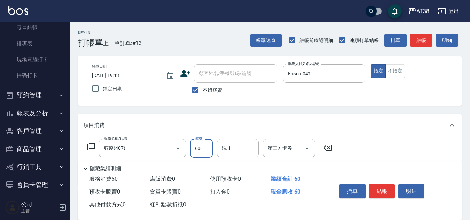
type input "600"
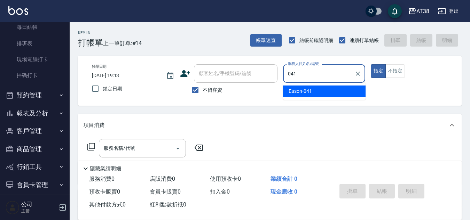
type input "Eason-041"
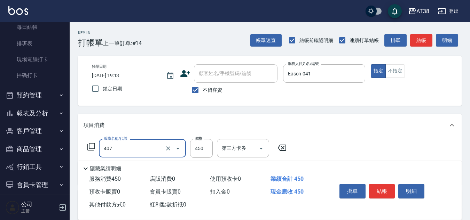
type input "剪髮(407)"
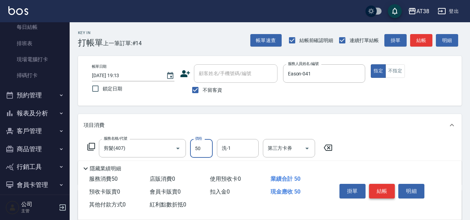
type input "500"
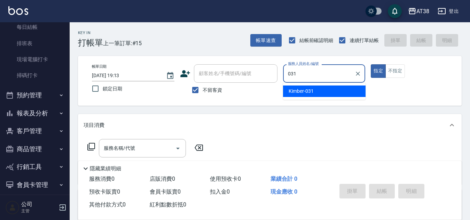
type input "Kimber-031"
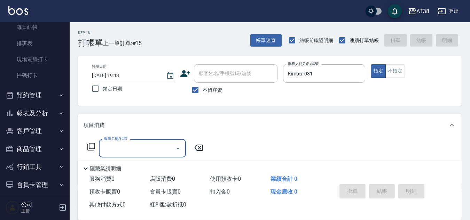
click at [120, 146] on input "服務名稱/代號" at bounding box center [137, 148] width 70 height 12
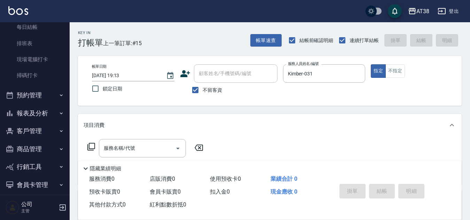
click at [91, 147] on icon at bounding box center [91, 147] width 8 height 8
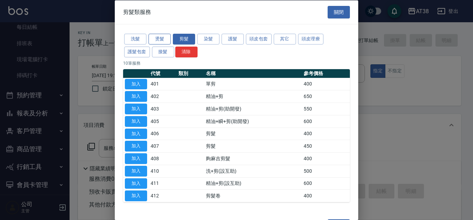
click at [166, 38] on button "燙髮" at bounding box center [160, 39] width 22 height 11
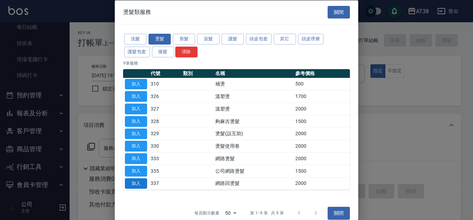
click at [131, 184] on button "加入" at bounding box center [136, 183] width 22 height 11
type input "網路回燙髮(337)"
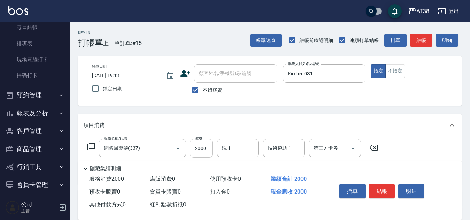
click at [204, 152] on input "2000" at bounding box center [201, 148] width 23 height 19
type input "2500"
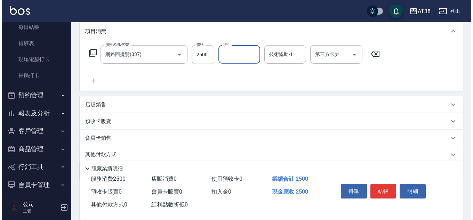
scroll to position [104, 0]
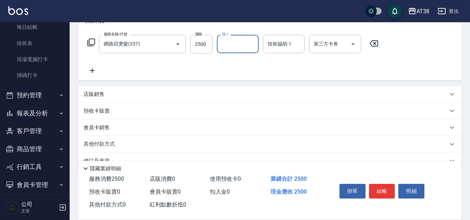
click at [94, 73] on icon at bounding box center [92, 70] width 17 height 8
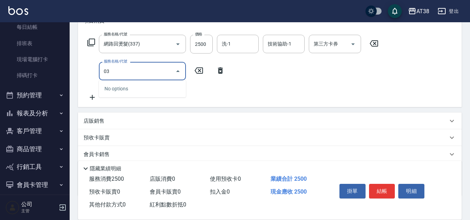
type input "0"
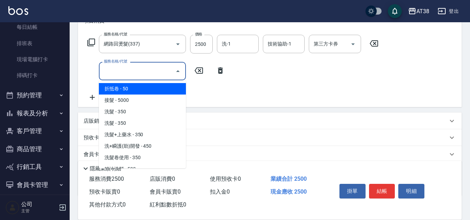
click at [90, 42] on icon at bounding box center [91, 42] width 8 height 8
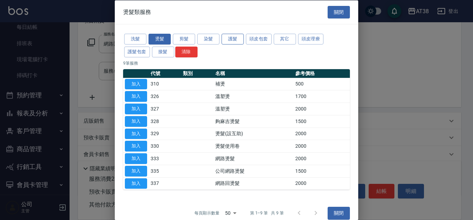
click at [235, 41] on button "護髮" at bounding box center [233, 39] width 22 height 11
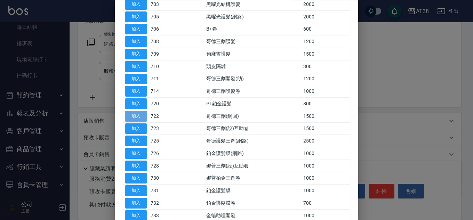
click at [138, 117] on button "加入" at bounding box center [136, 116] width 22 height 11
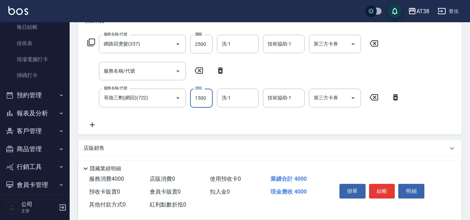
click at [208, 101] on input "1500" at bounding box center [201, 98] width 23 height 19
type input "1300"
click at [221, 72] on icon at bounding box center [220, 71] width 5 height 6
type input "哥德三劑(網回)(722)"
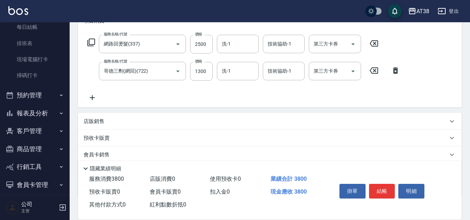
click at [90, 119] on p "店販銷售" at bounding box center [94, 121] width 21 height 7
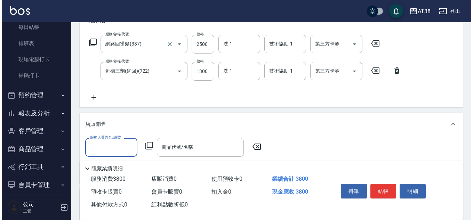
scroll to position [0, 0]
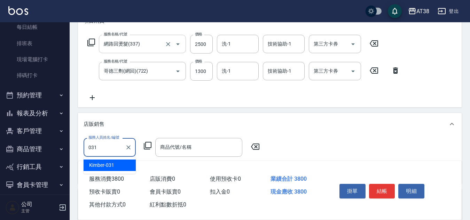
type input "Kimber-031"
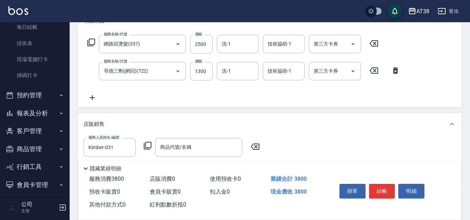
click at [148, 145] on icon at bounding box center [147, 146] width 8 height 8
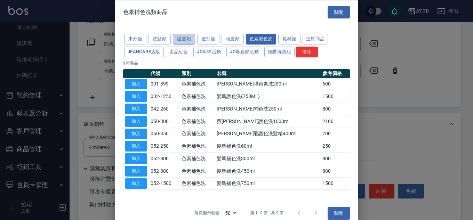
click at [178, 40] on button "護髮類" at bounding box center [184, 39] width 22 height 11
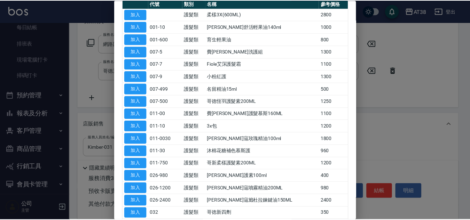
scroll to position [139, 0]
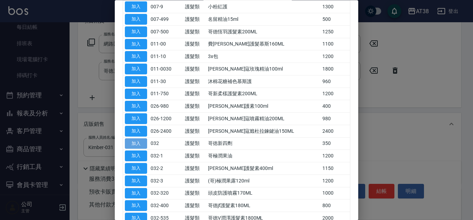
click at [130, 142] on button "加入" at bounding box center [136, 143] width 22 height 11
type input "哥徳新四劑"
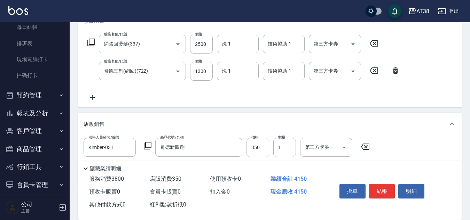
click at [260, 146] on input "350" at bounding box center [257, 147] width 23 height 19
type input "300"
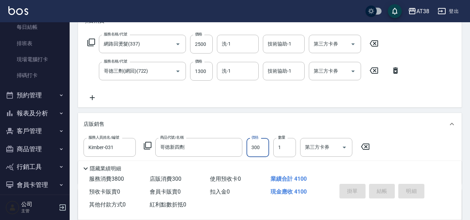
type input "[DATE] 19:15"
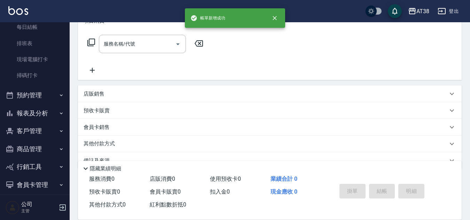
scroll to position [0, 0]
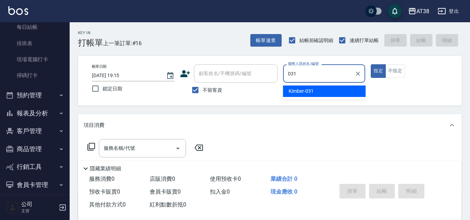
type input "Kimber-031"
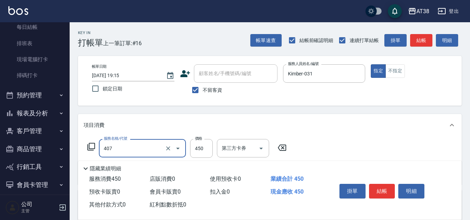
type input "剪髮(407)"
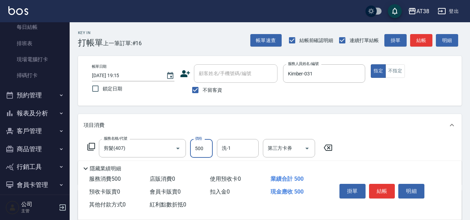
type input "500"
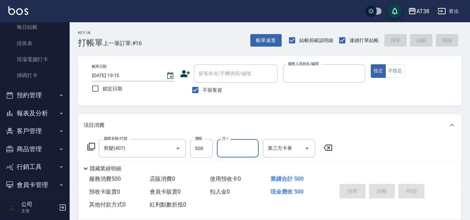
type input "[DATE] 19:16"
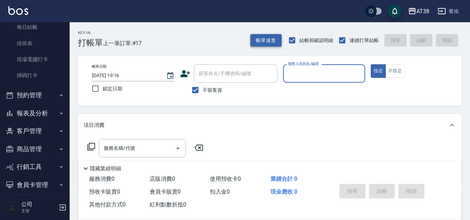
click at [266, 39] on button "帳單速查" at bounding box center [265, 40] width 31 height 13
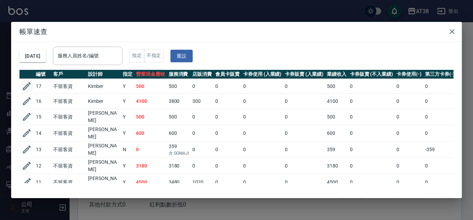
click at [28, 86] on icon "button" at bounding box center [27, 86] width 8 height 8
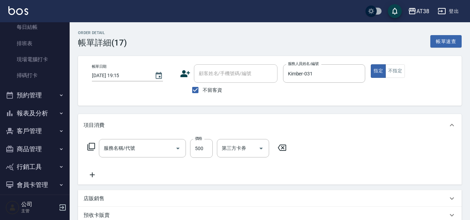
type input "[DATE] 19:15"
checkbox input "true"
type input "Kimber-031"
type input "剪髮(407)"
click at [238, 148] on input "洗-1" at bounding box center [237, 148] width 35 height 12
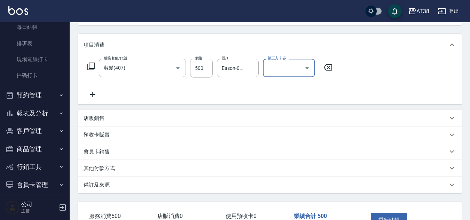
scroll to position [129, 0]
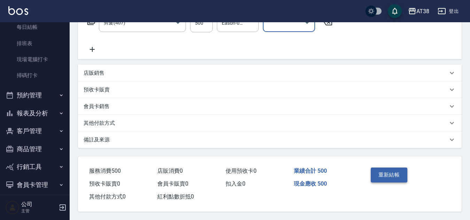
click at [377, 174] on button "重新結帳" at bounding box center [389, 175] width 37 height 15
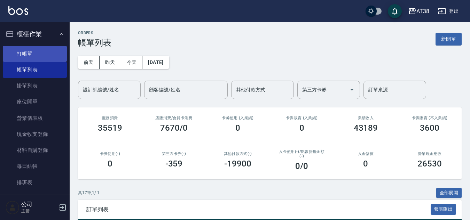
click at [23, 52] on link "打帳單" at bounding box center [35, 54] width 64 height 16
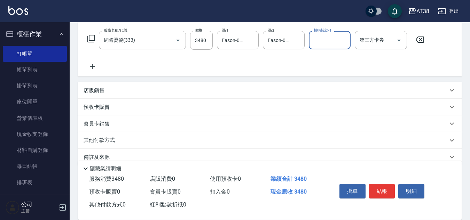
scroll to position [120, 0]
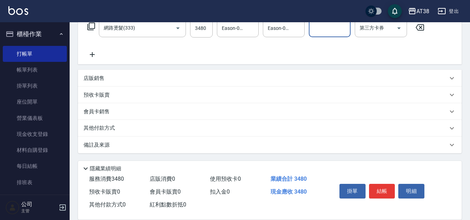
click at [95, 129] on p "其他付款方式" at bounding box center [101, 129] width 35 height 8
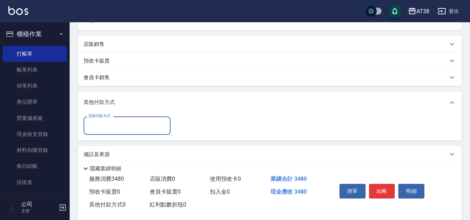
scroll to position [155, 0]
click at [99, 125] on input "其他付款方式" at bounding box center [127, 125] width 81 height 12
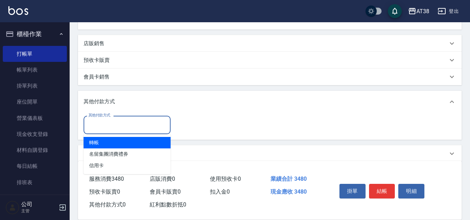
click at [92, 143] on span "轉帳" at bounding box center [127, 142] width 87 height 11
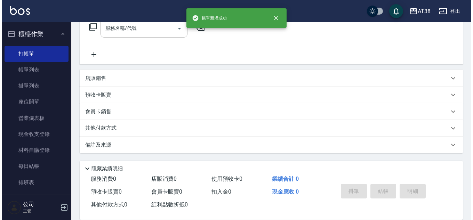
scroll to position [0, 0]
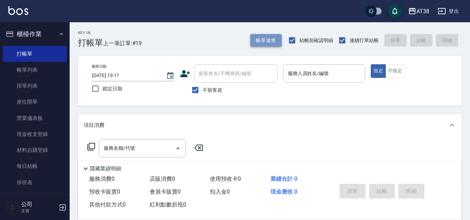
click at [270, 40] on button "帳單速查" at bounding box center [265, 40] width 31 height 13
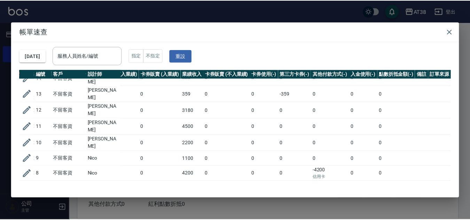
scroll to position [104, 146]
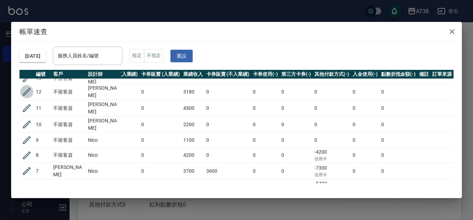
click at [27, 88] on icon "button" at bounding box center [27, 92] width 8 height 8
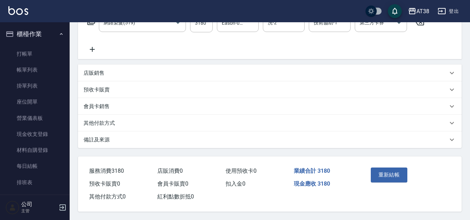
scroll to position [129, 0]
click at [100, 120] on p "其他付款方式" at bounding box center [99, 123] width 31 height 7
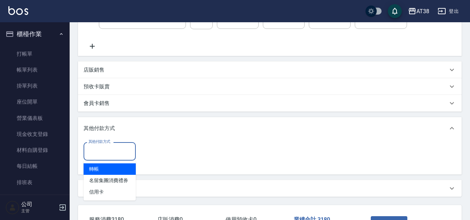
click at [99, 151] on input "其他付款方式" at bounding box center [110, 151] width 46 height 12
click at [89, 165] on span "轉帳" at bounding box center [110, 169] width 52 height 11
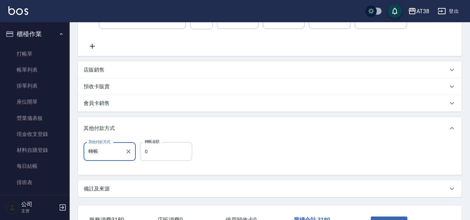
click at [142, 156] on input "0" at bounding box center [166, 151] width 52 height 19
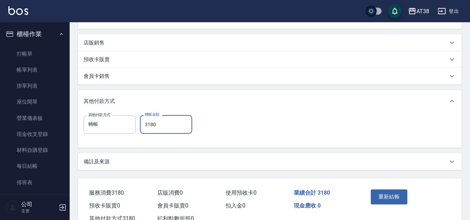
scroll to position [146, 0]
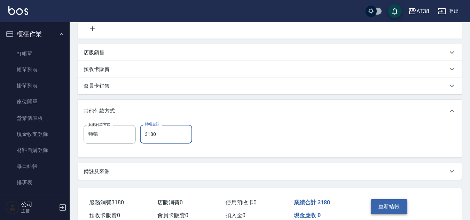
click at [392, 207] on button "重新結帳" at bounding box center [389, 206] width 37 height 15
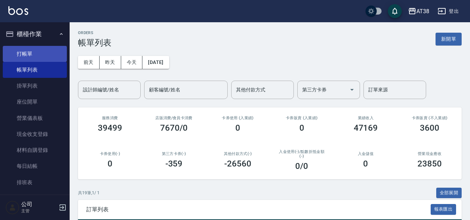
click at [26, 54] on link "打帳單" at bounding box center [35, 54] width 64 height 16
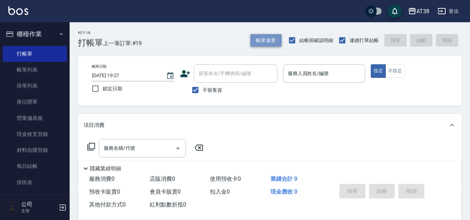
click at [263, 40] on button "帳單速查" at bounding box center [265, 40] width 31 height 13
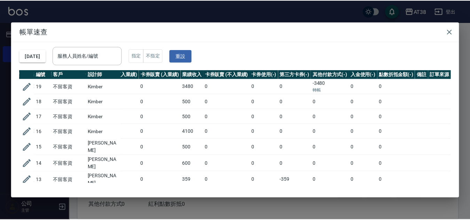
scroll to position [35, 146]
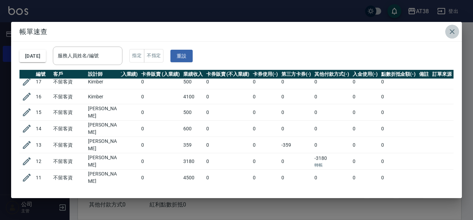
click at [449, 31] on icon "button" at bounding box center [452, 31] width 8 height 8
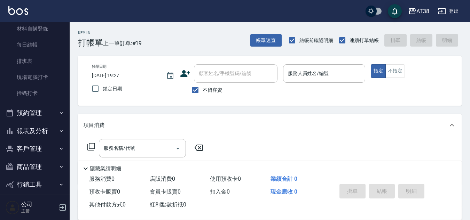
scroll to position [139, 0]
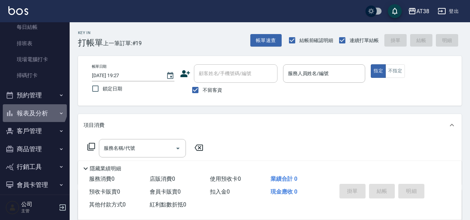
click at [33, 107] on button "報表及分析" at bounding box center [35, 113] width 64 height 18
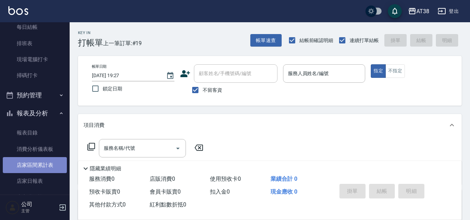
click at [35, 166] on link "店家區間累計表" at bounding box center [35, 165] width 64 height 16
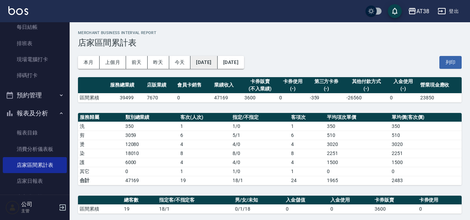
click at [209, 65] on button "[DATE]" at bounding box center [203, 62] width 27 height 13
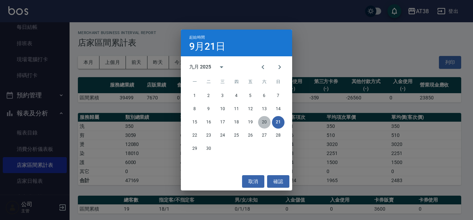
click at [263, 119] on button "20" at bounding box center [264, 122] width 13 height 13
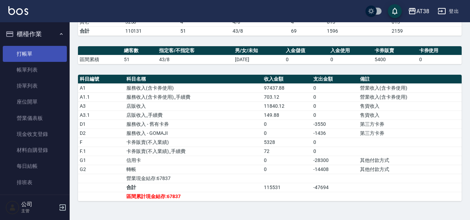
click at [22, 55] on link "打帳單" at bounding box center [35, 54] width 64 height 16
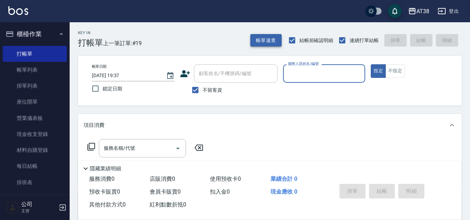
click at [269, 42] on button "帳單速查" at bounding box center [265, 40] width 31 height 13
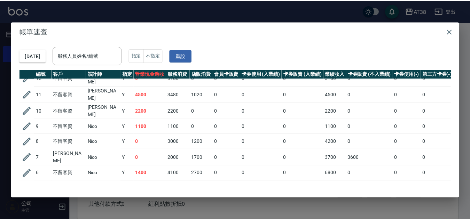
scroll to position [92, 0]
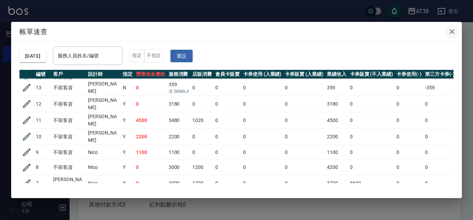
click at [457, 33] on button "button" at bounding box center [452, 32] width 14 height 14
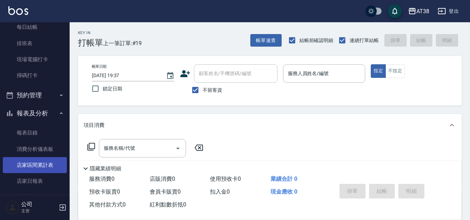
scroll to position [174, 0]
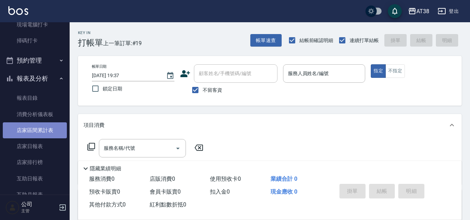
click at [38, 132] on link "店家區間累計表" at bounding box center [35, 130] width 64 height 16
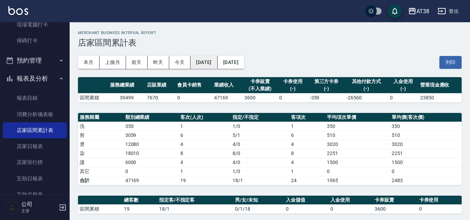
click at [215, 62] on button "[DATE]" at bounding box center [203, 62] width 27 height 13
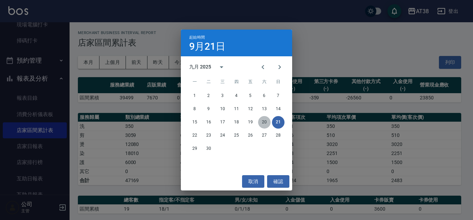
click at [261, 119] on button "20" at bounding box center [264, 122] width 13 height 13
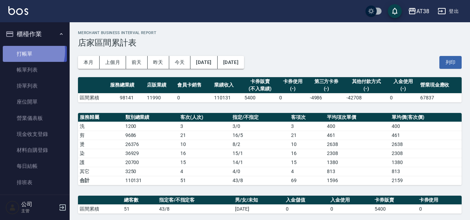
click at [21, 51] on link "打帳單" at bounding box center [35, 54] width 64 height 16
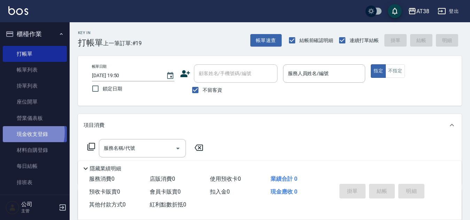
click at [23, 133] on link "現金收支登錄" at bounding box center [35, 134] width 64 height 16
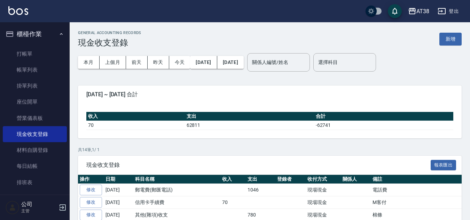
drag, startPoint x: 451, startPoint y: 39, endPoint x: 441, endPoint y: 47, distance: 12.7
click at [450, 40] on button "新增" at bounding box center [450, 39] width 22 height 13
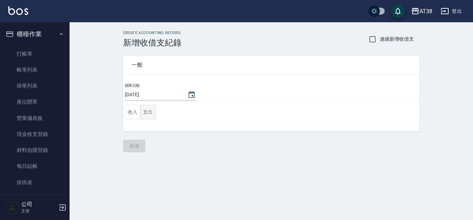
click at [148, 113] on button "支出" at bounding box center [148, 112] width 16 height 14
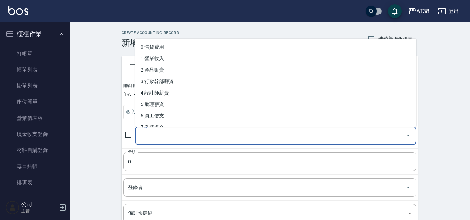
click at [151, 141] on input "科目" at bounding box center [270, 136] width 264 height 12
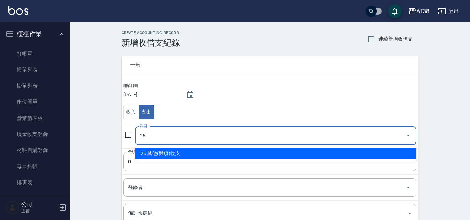
click at [173, 151] on li "26 其他(雜項)收支" at bounding box center [275, 153] width 281 height 11
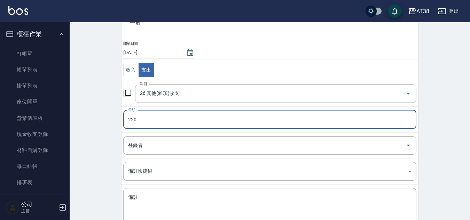
scroll to position [87, 0]
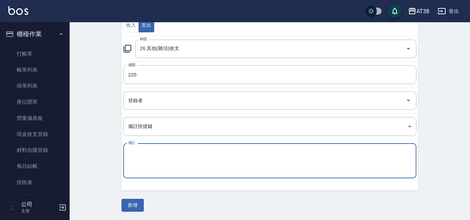
click at [153, 154] on textarea "備註" at bounding box center [269, 161] width 283 height 24
click at [137, 208] on button "新增" at bounding box center [132, 205] width 22 height 13
